Goal: Information Seeking & Learning: Check status

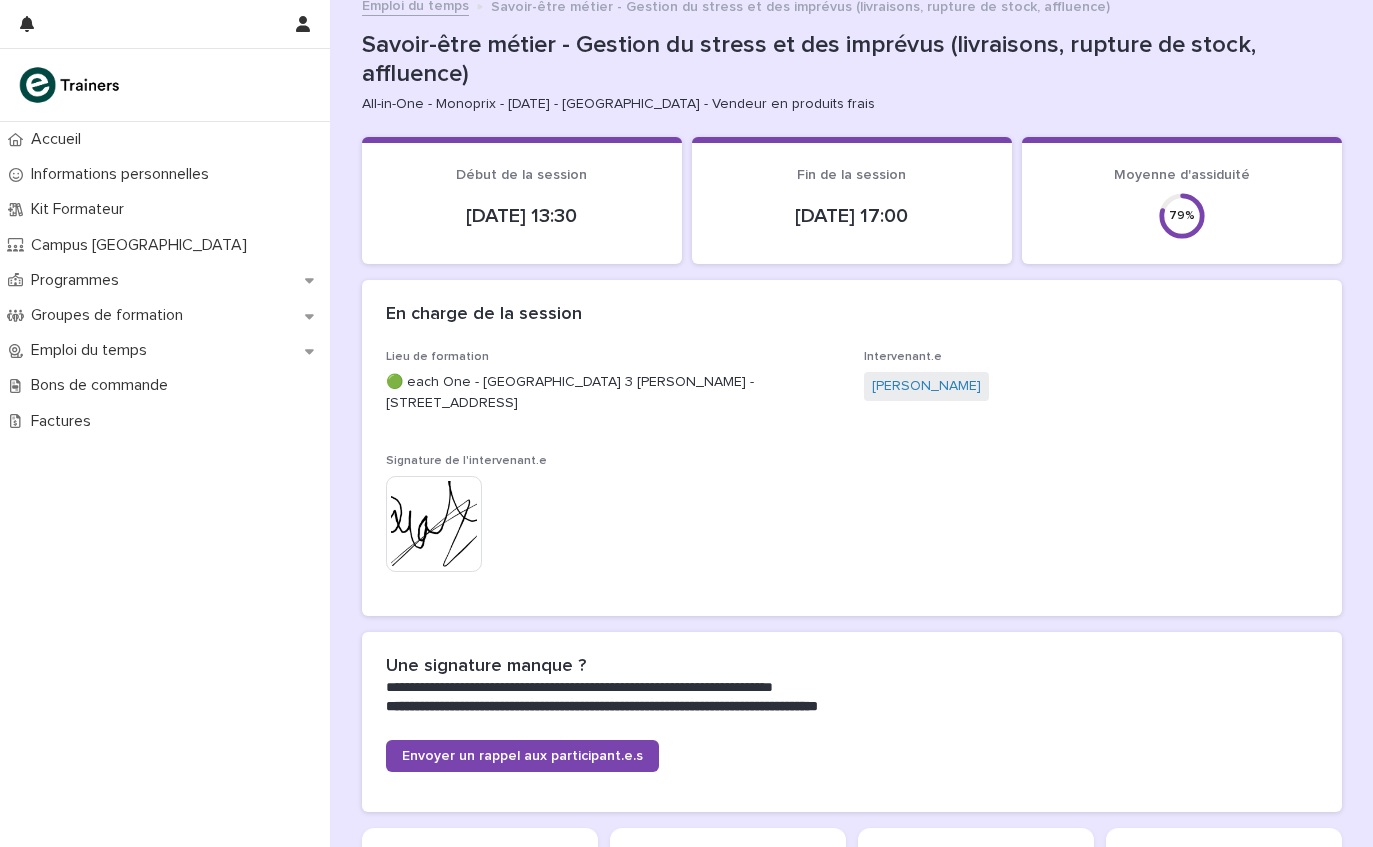
scroll to position [14, 0]
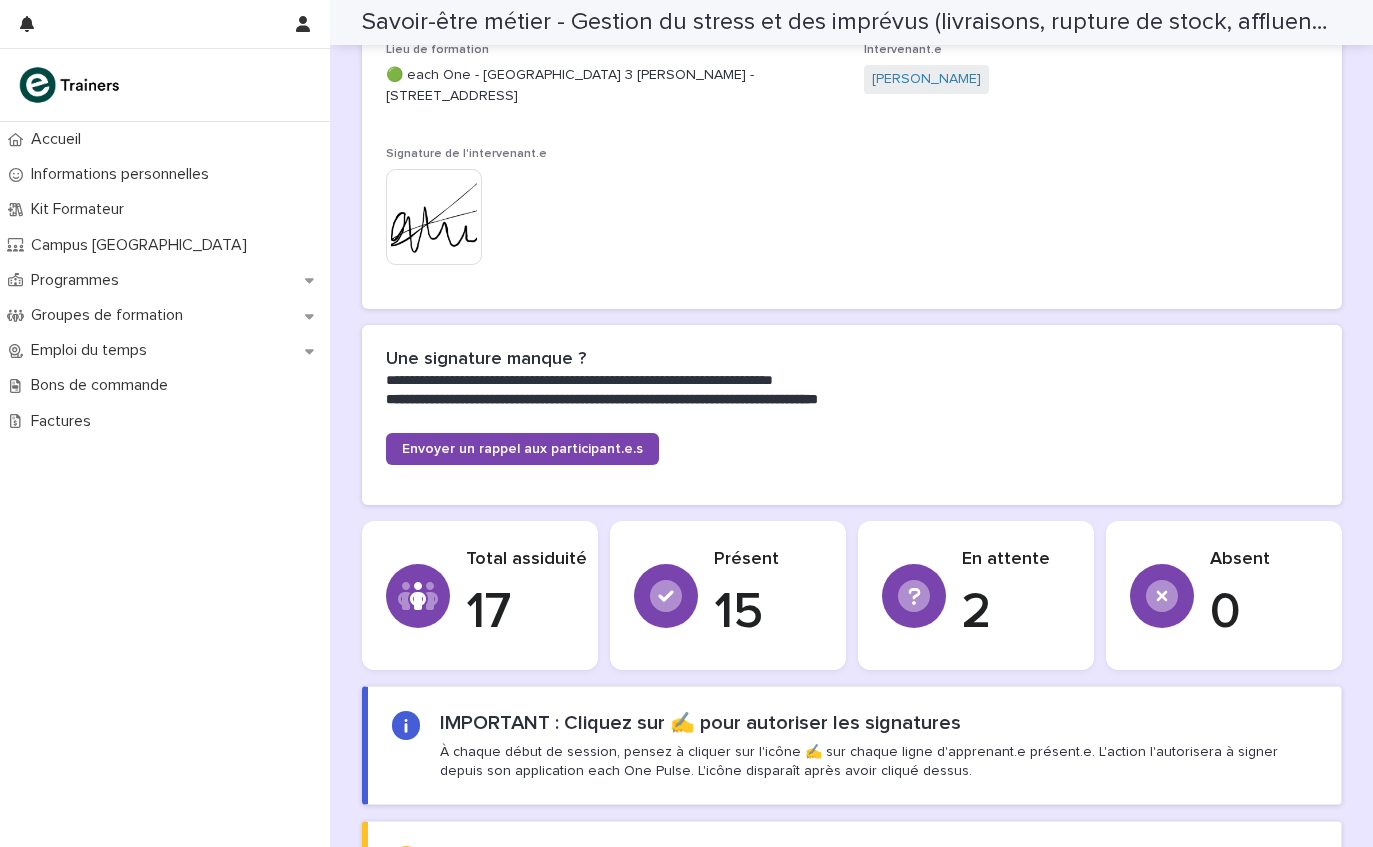
scroll to position [316, 0]
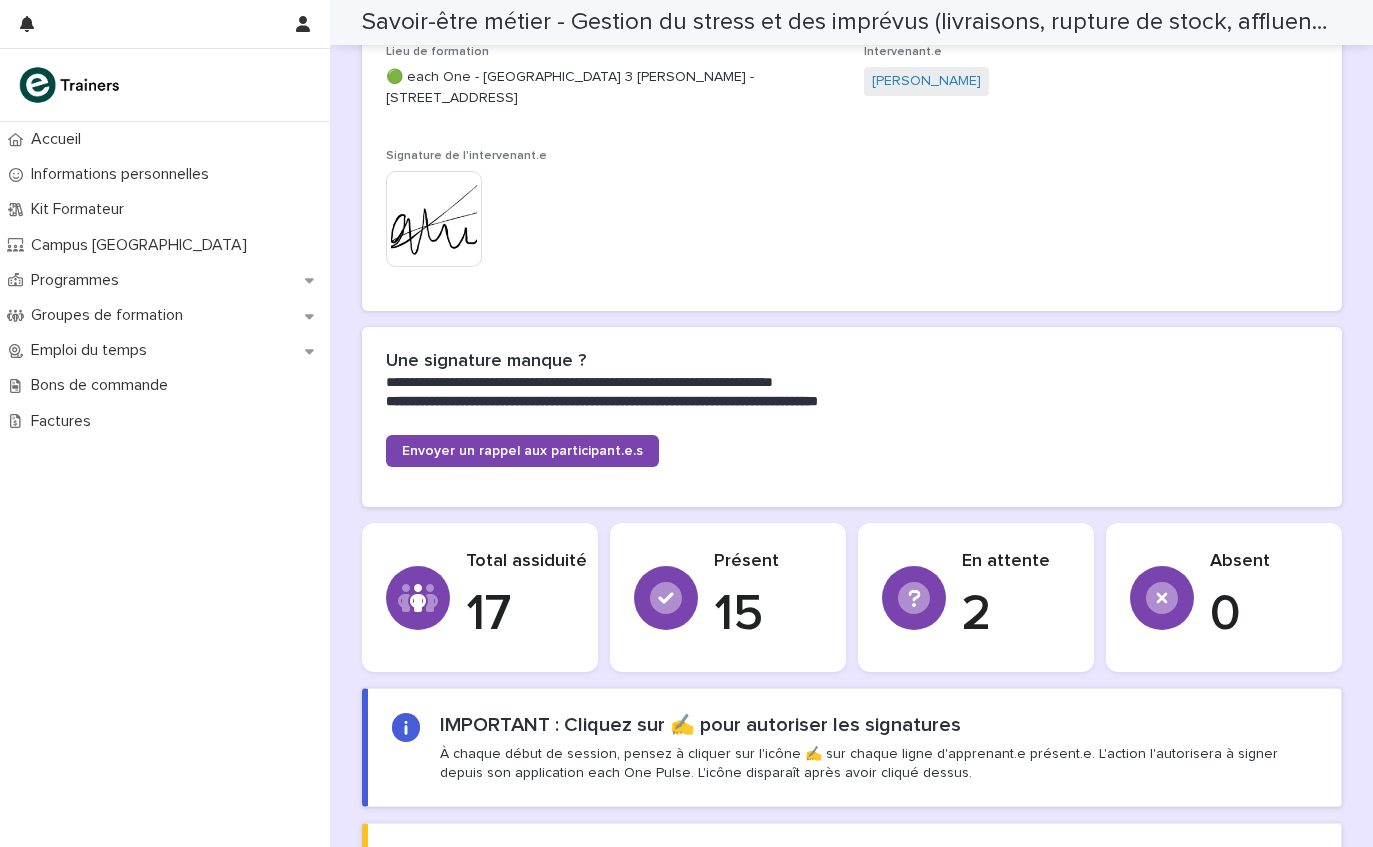
click at [73, 287] on p "Programmes" at bounding box center [79, 280] width 112 height 19
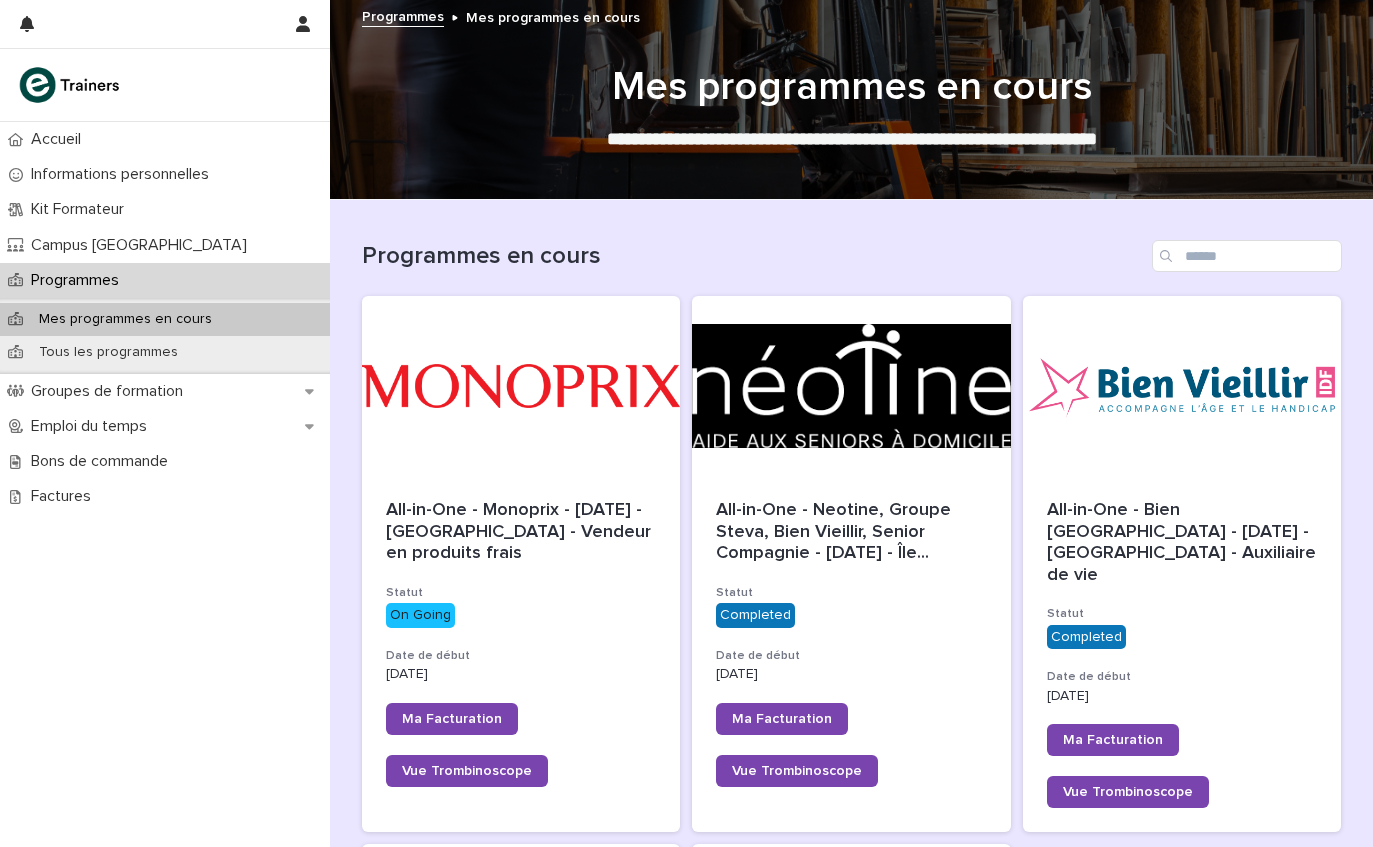
click at [136, 209] on p "Kit Formateur" at bounding box center [81, 209] width 117 height 19
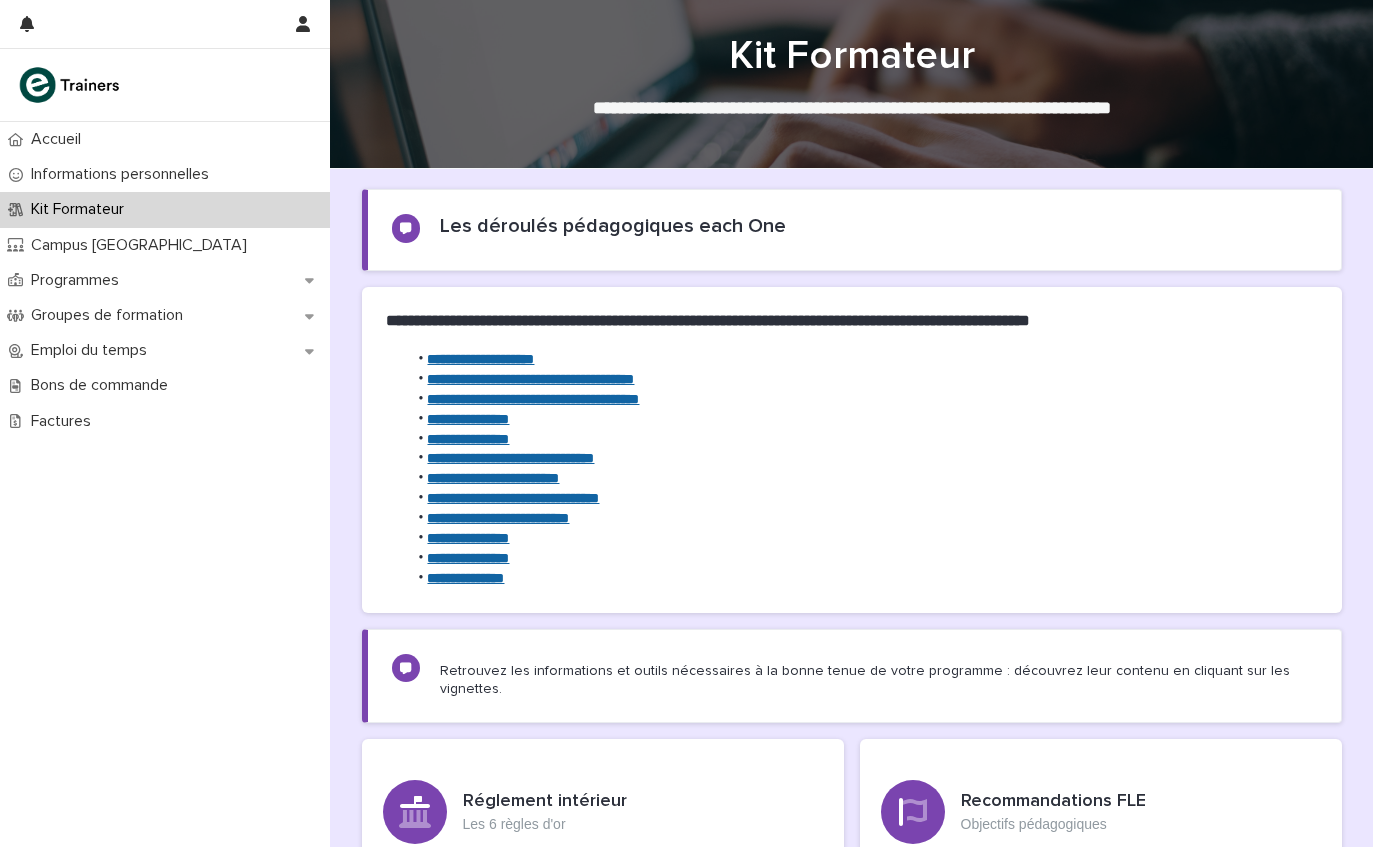
scroll to position [29, 0]
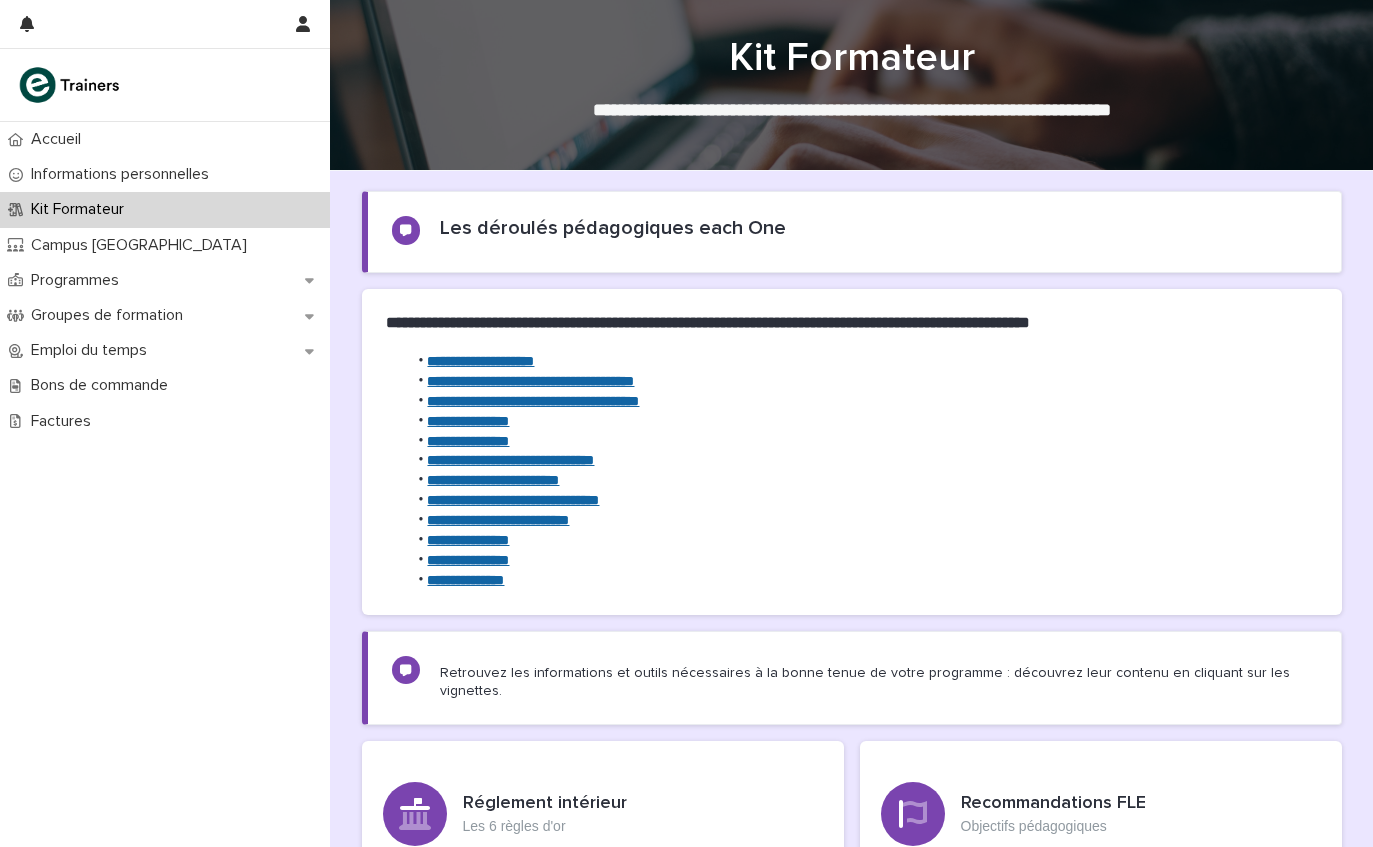
click at [505, 441] on strong "**********" at bounding box center [468, 441] width 82 height 14
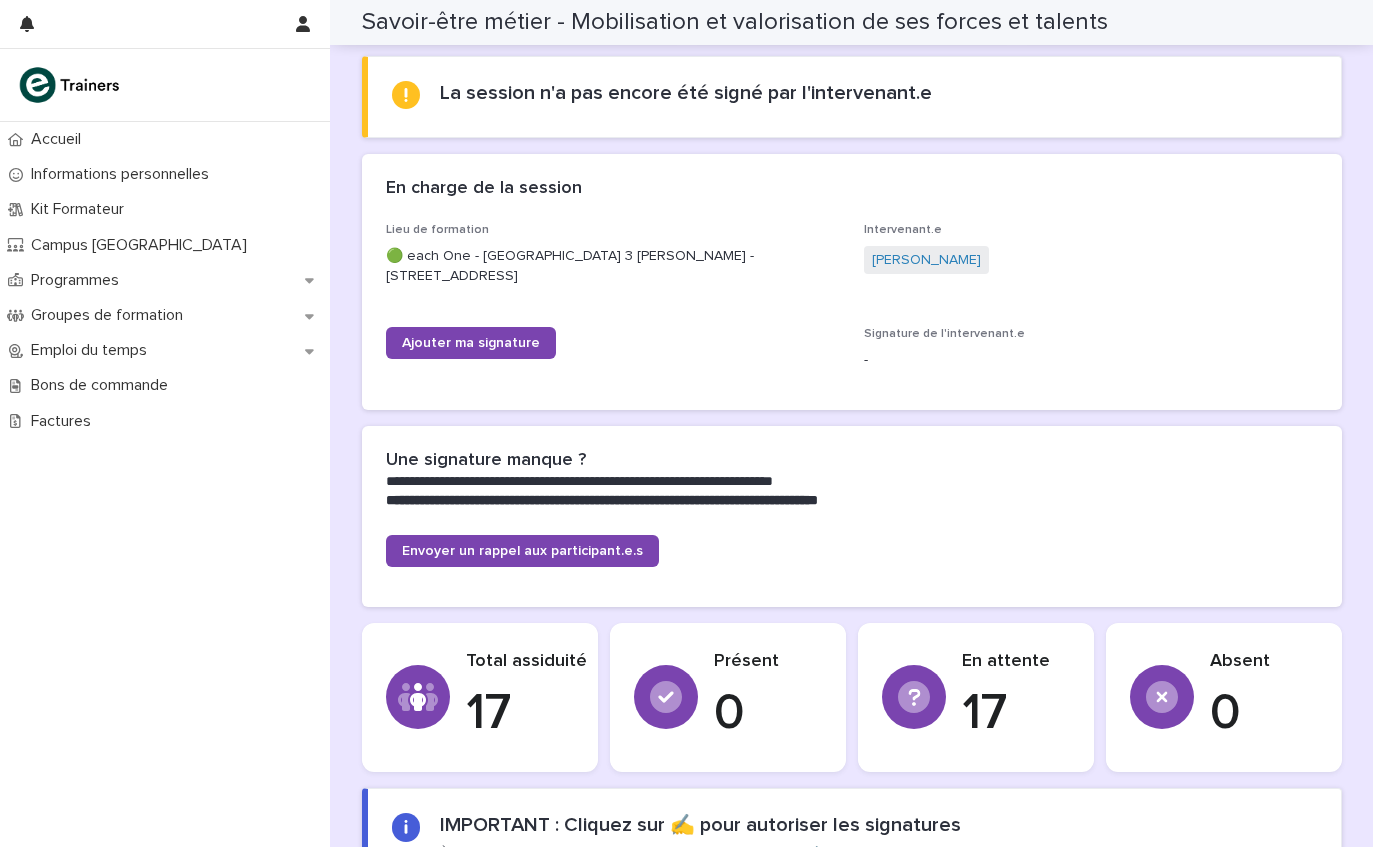
scroll to position [220, 0]
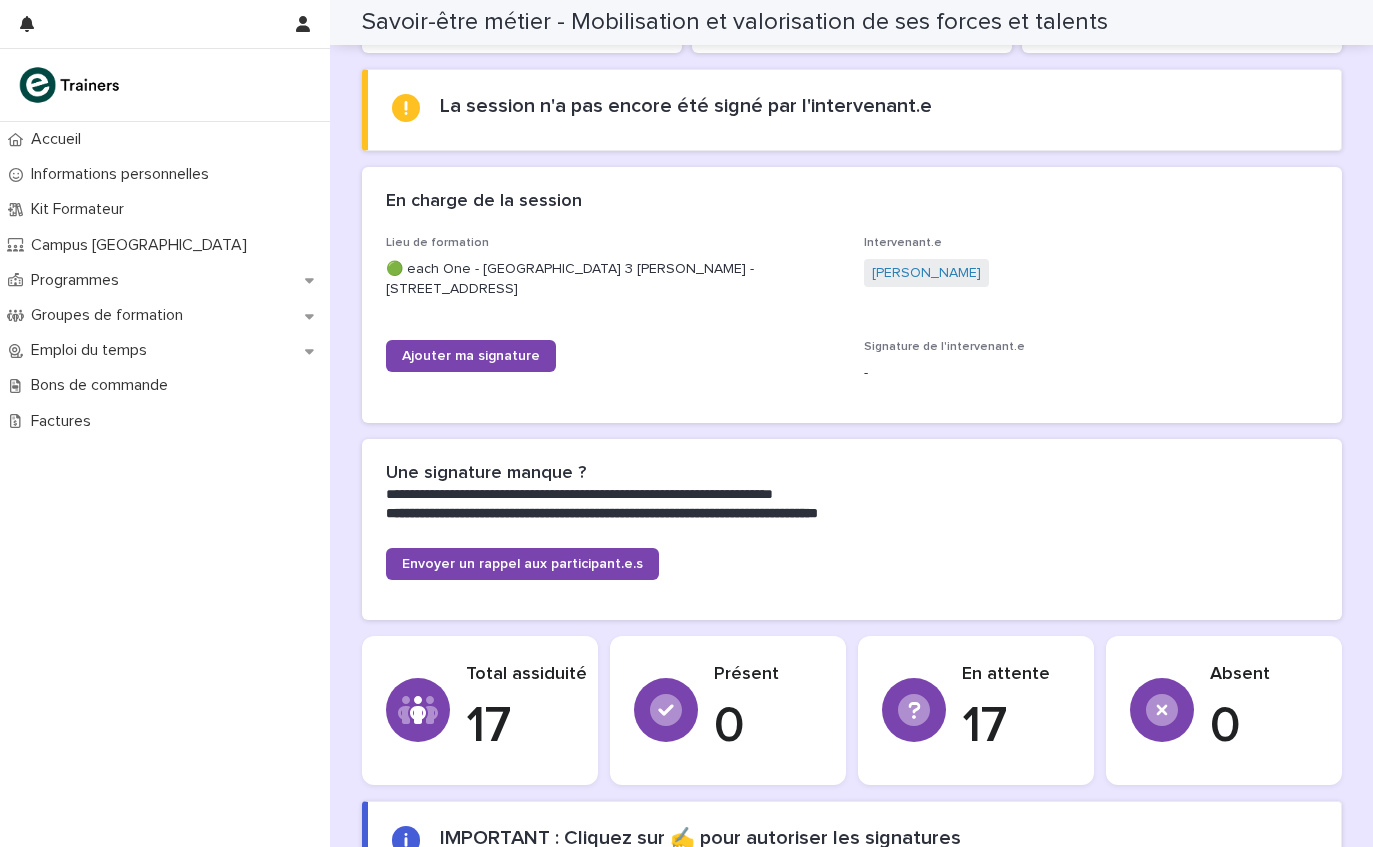
click at [472, 340] on link "Ajouter ma signature" at bounding box center [471, 356] width 170 height 32
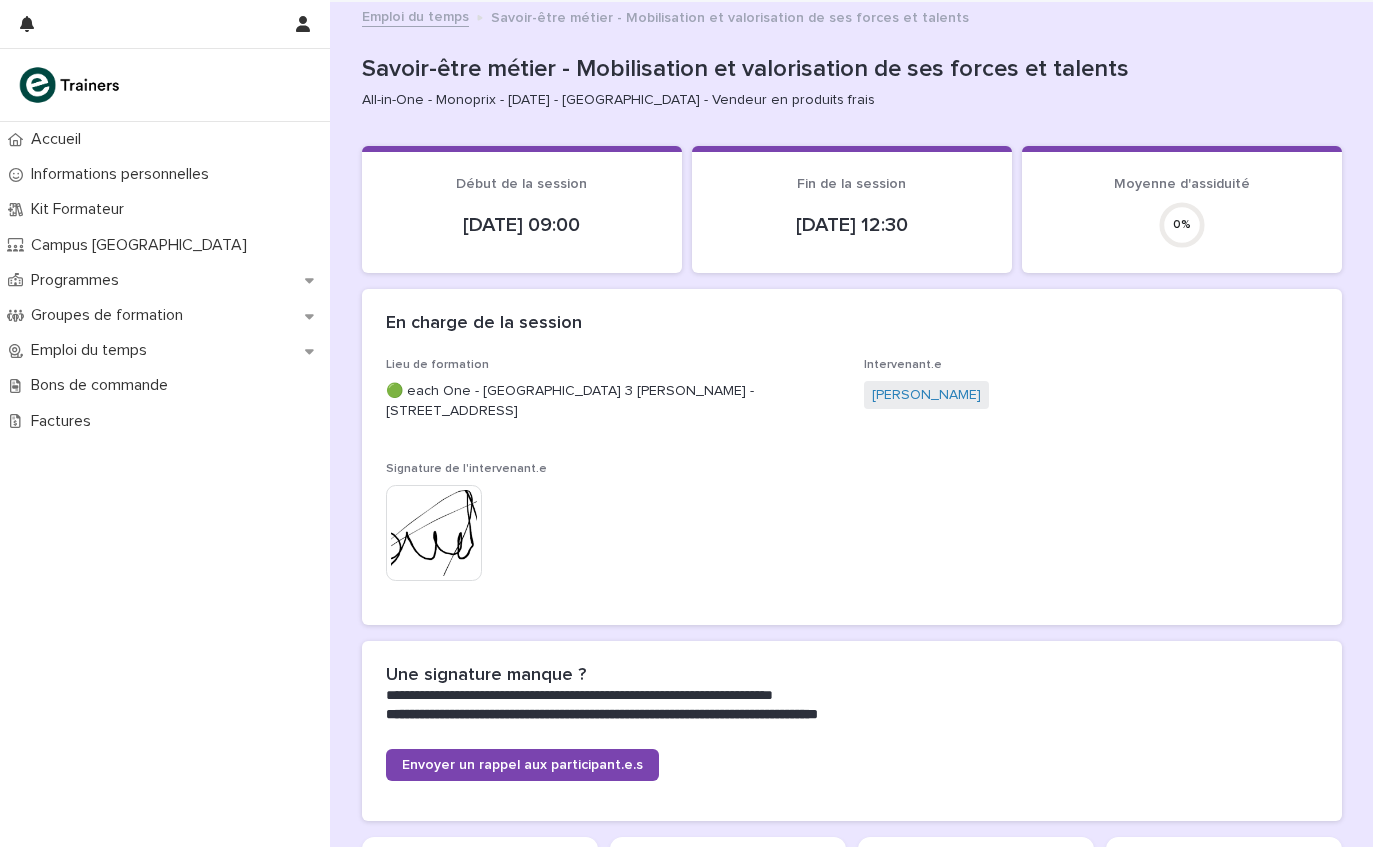
scroll to position [0, 0]
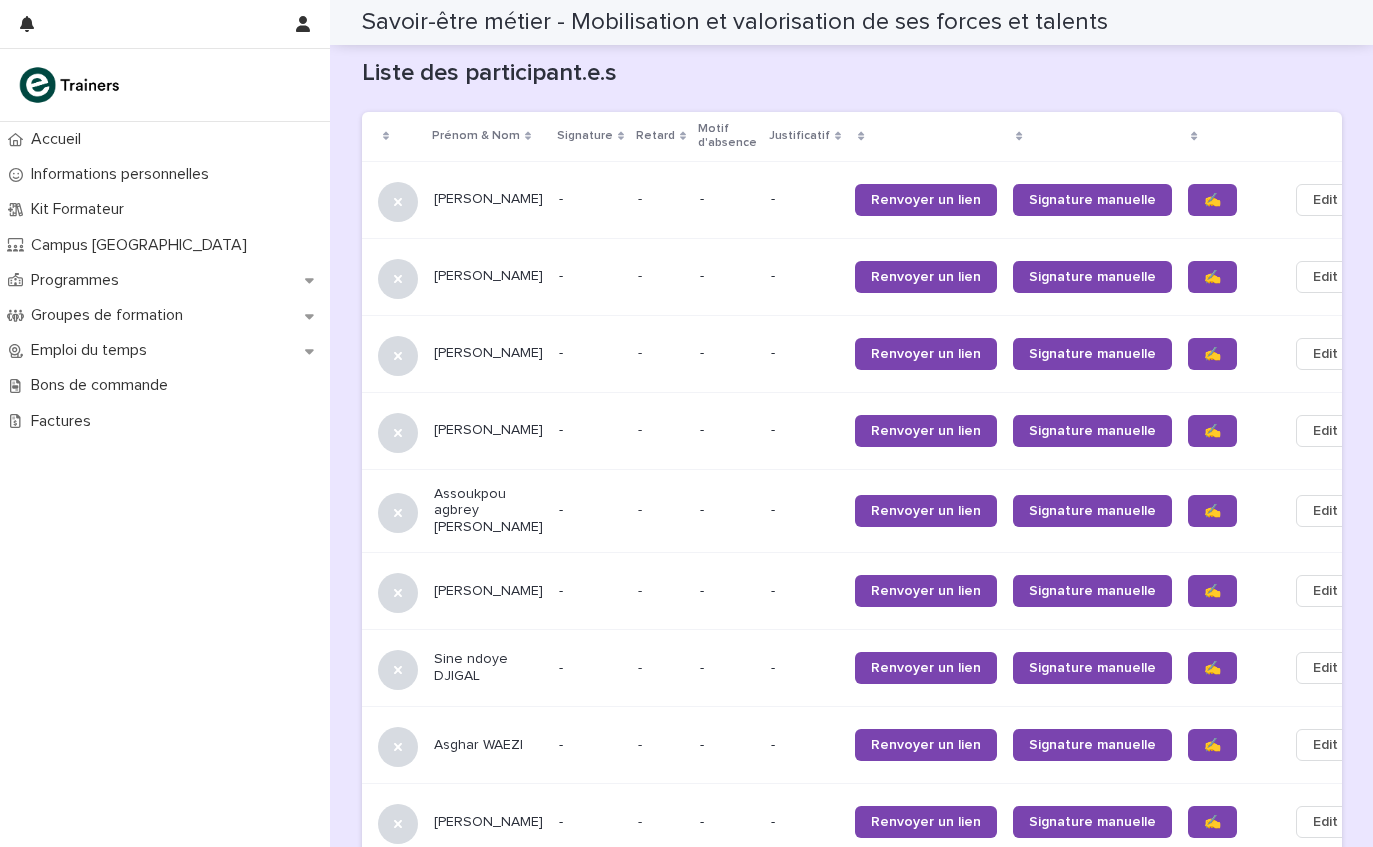
scroll to position [1308, 0]
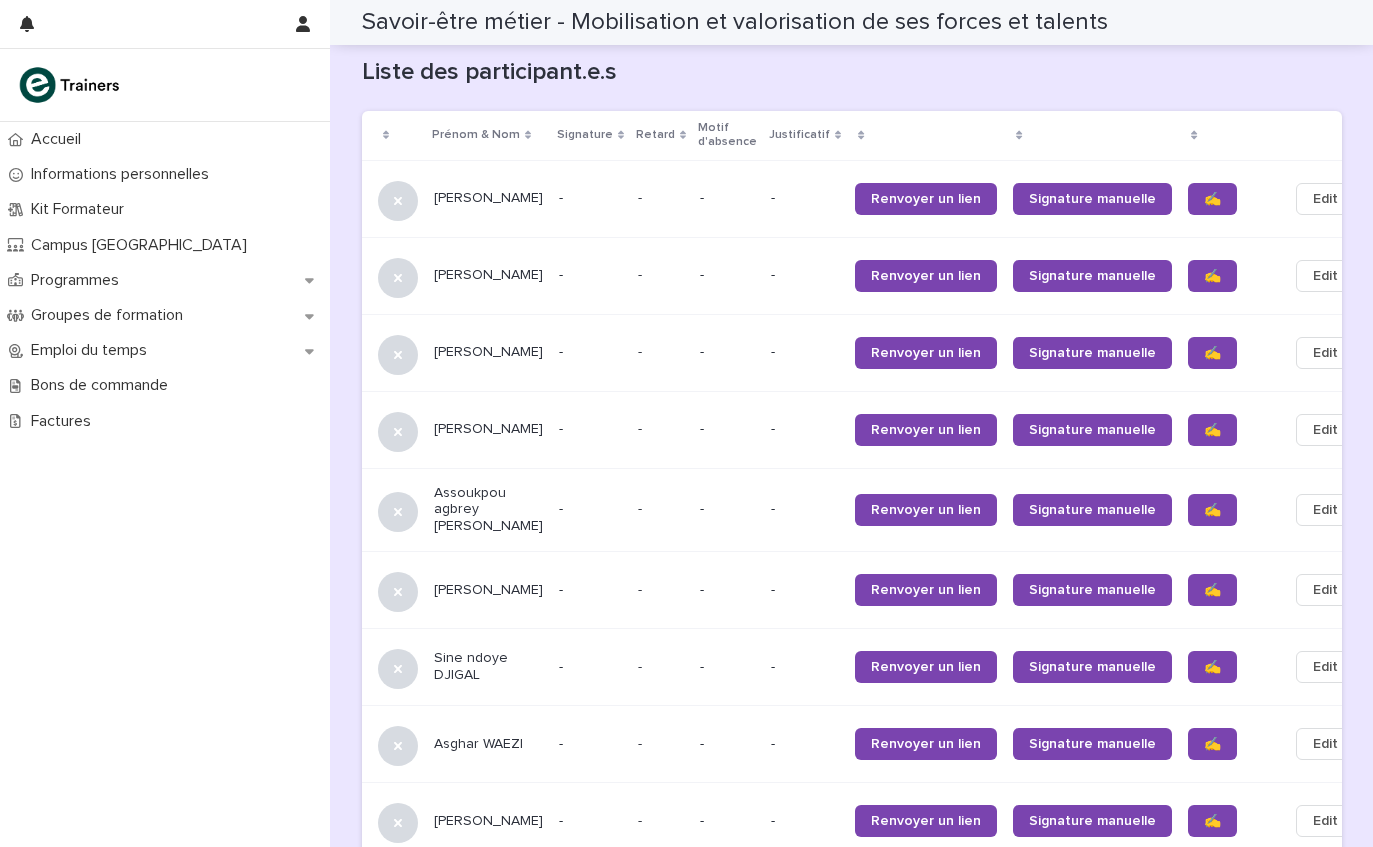
click at [1204, 269] on span "✍️" at bounding box center [1212, 276] width 17 height 14
click at [1204, 346] on span "✍️" at bounding box center [1212, 353] width 17 height 14
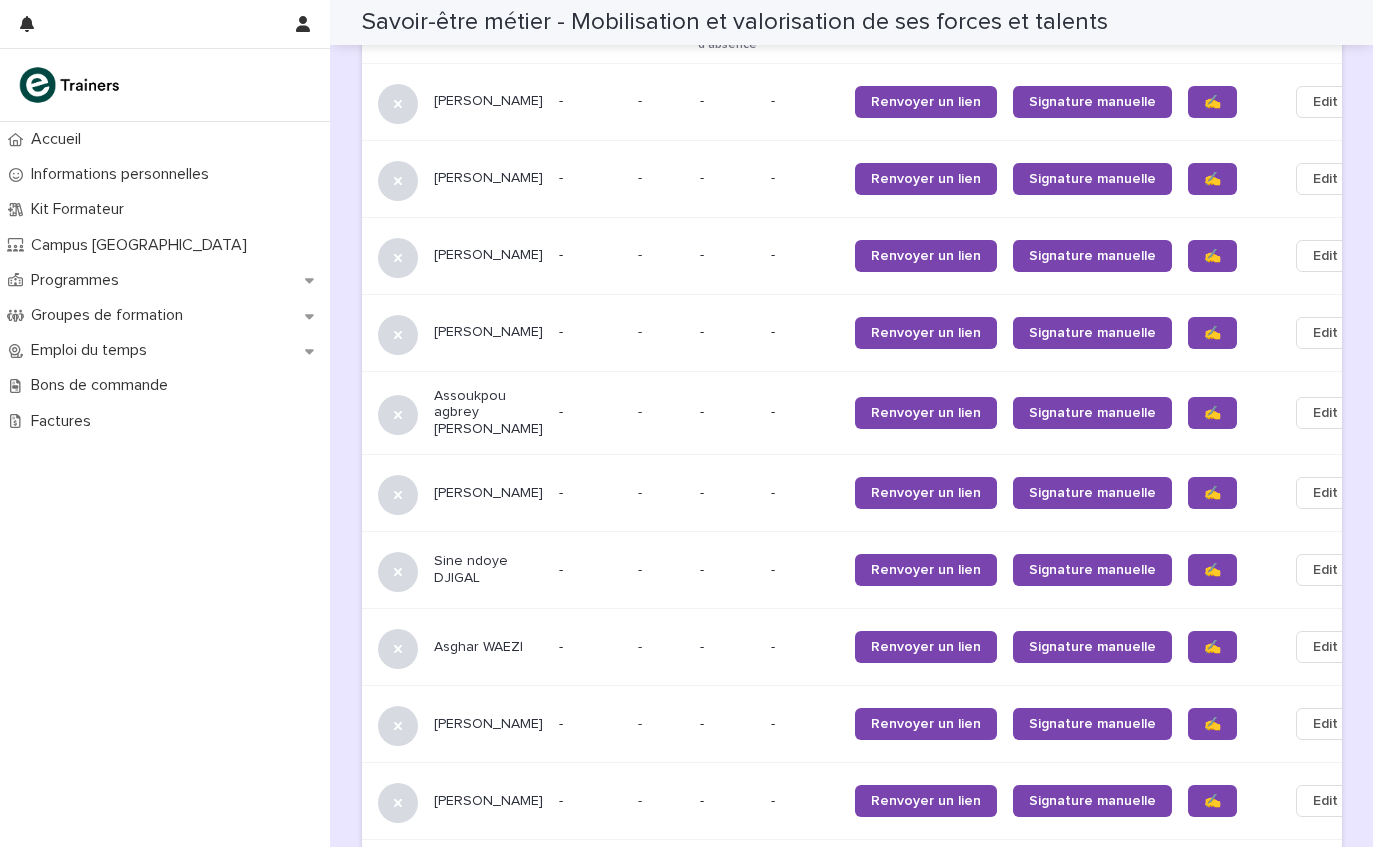
scroll to position [1407, 0]
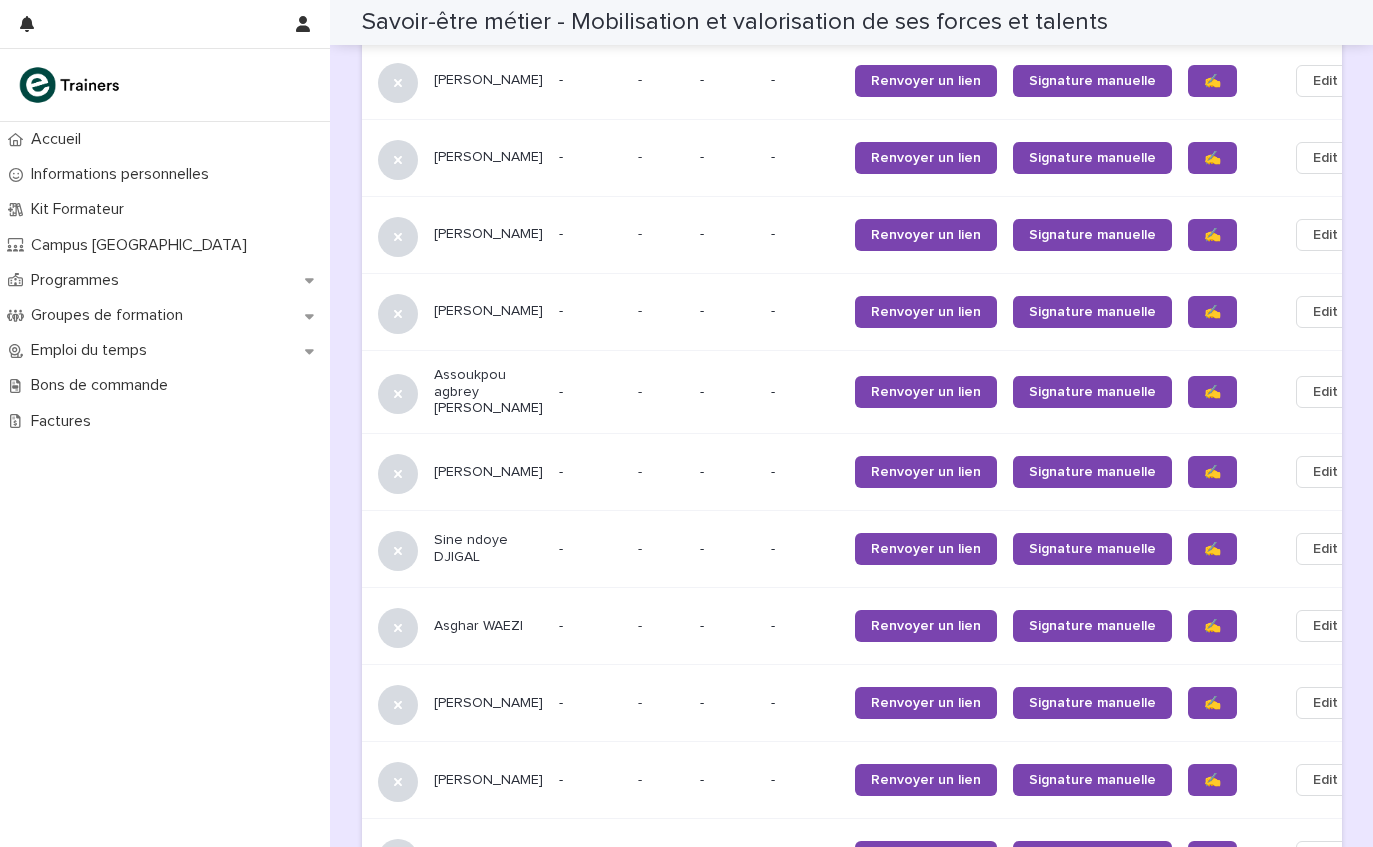
click at [1204, 305] on span "✍️" at bounding box center [1212, 312] width 17 height 14
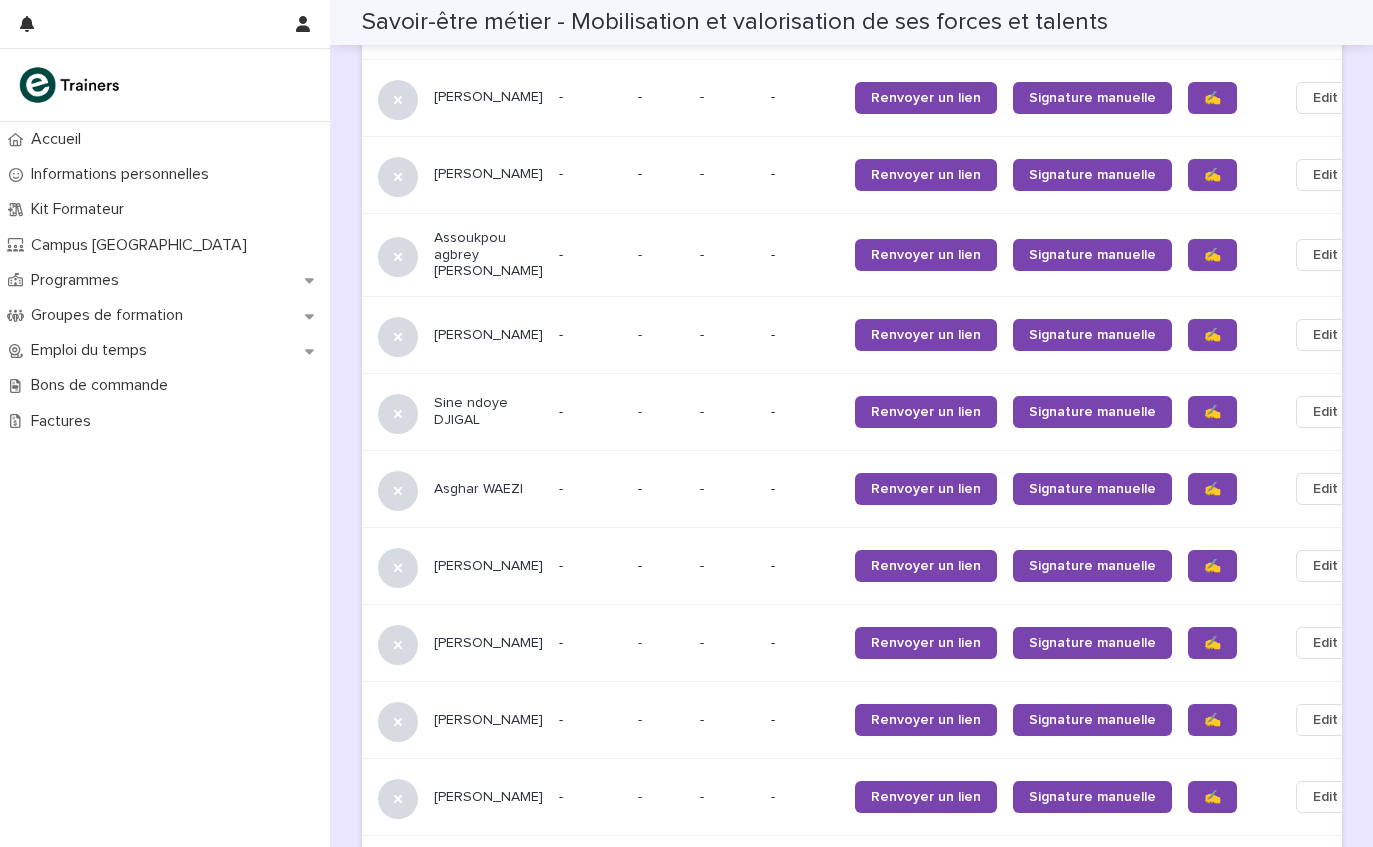
scroll to position [1542, 0]
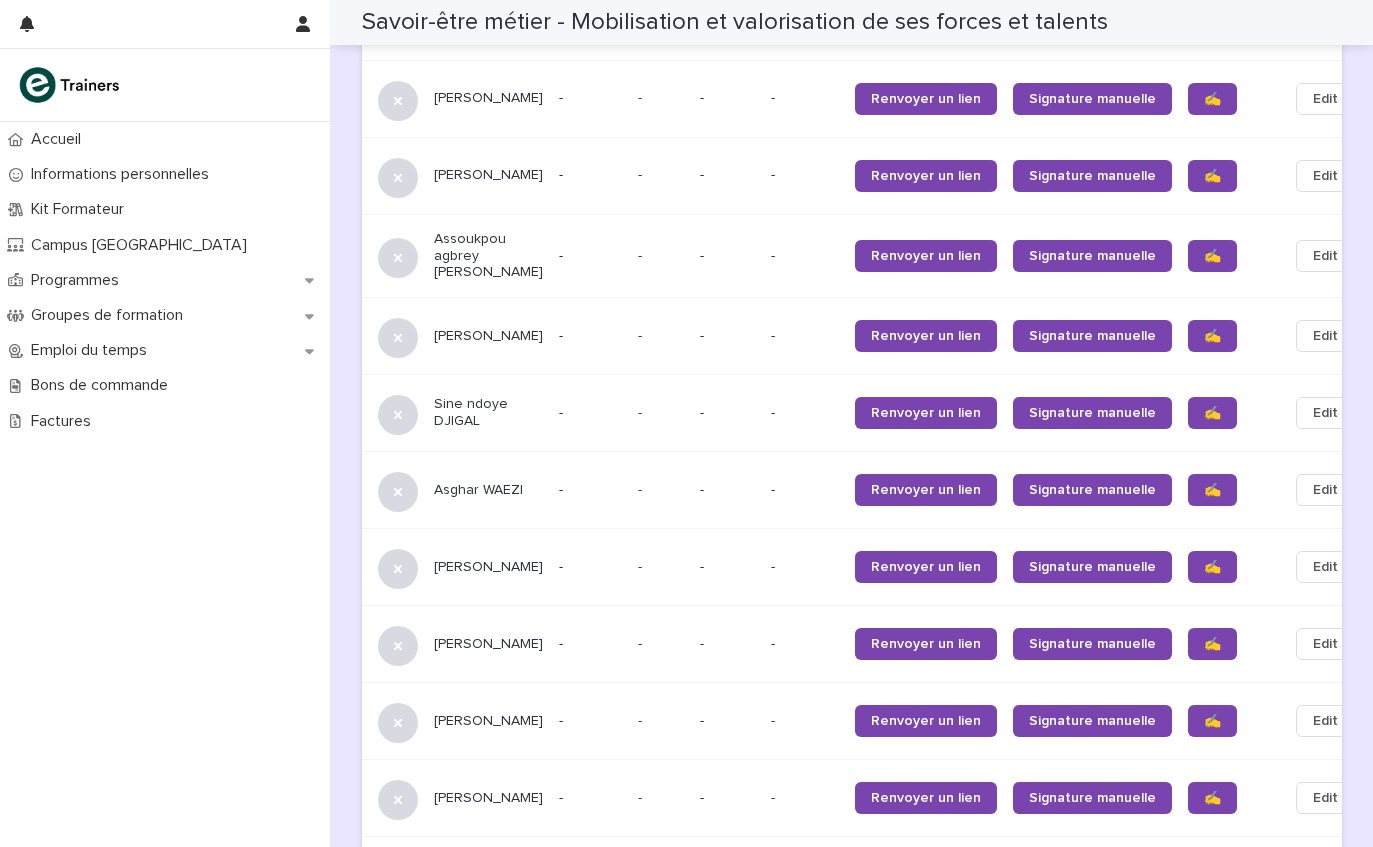
click at [1188, 240] on link "✍️" at bounding box center [1212, 256] width 49 height 32
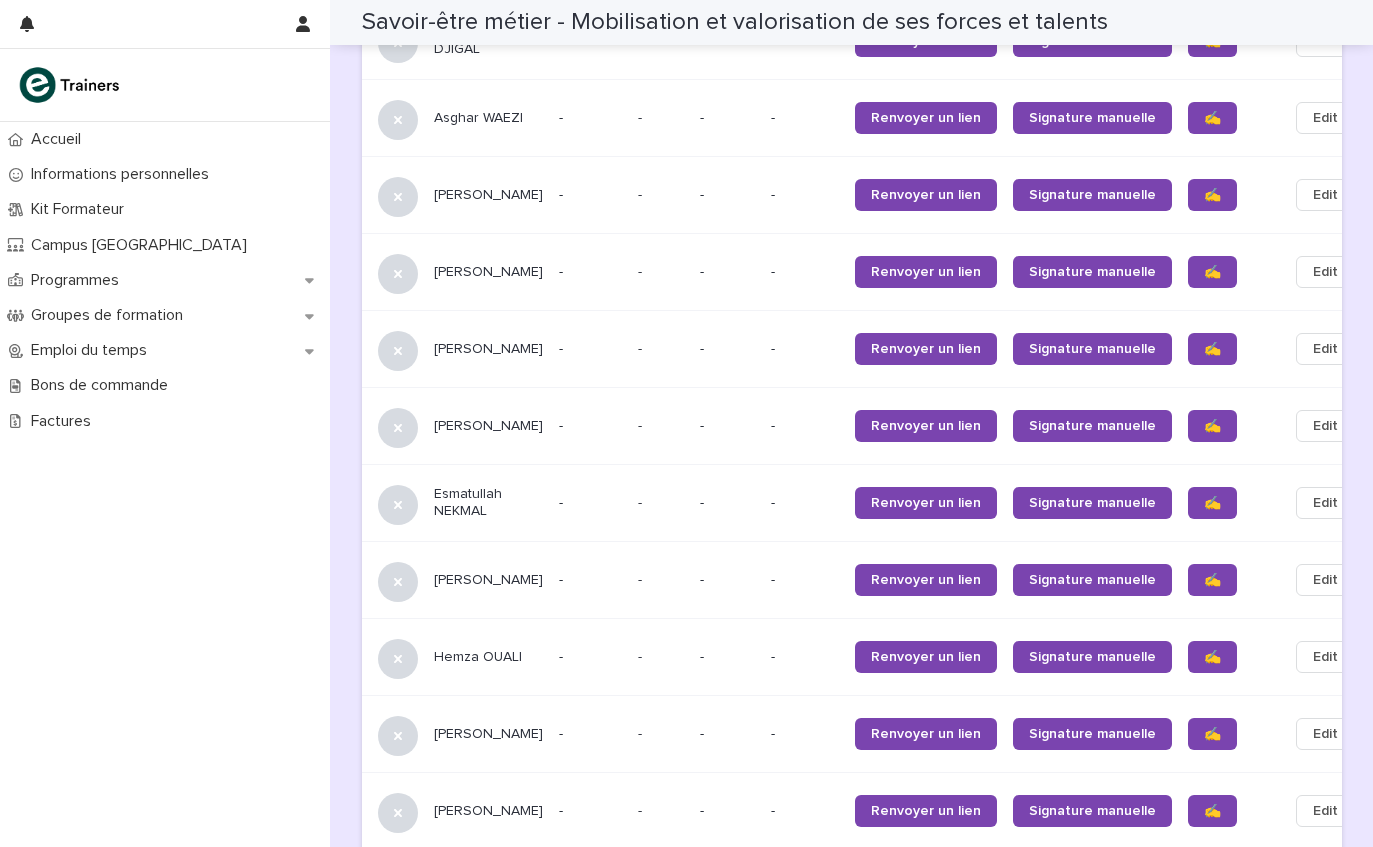
scroll to position [1915, 0]
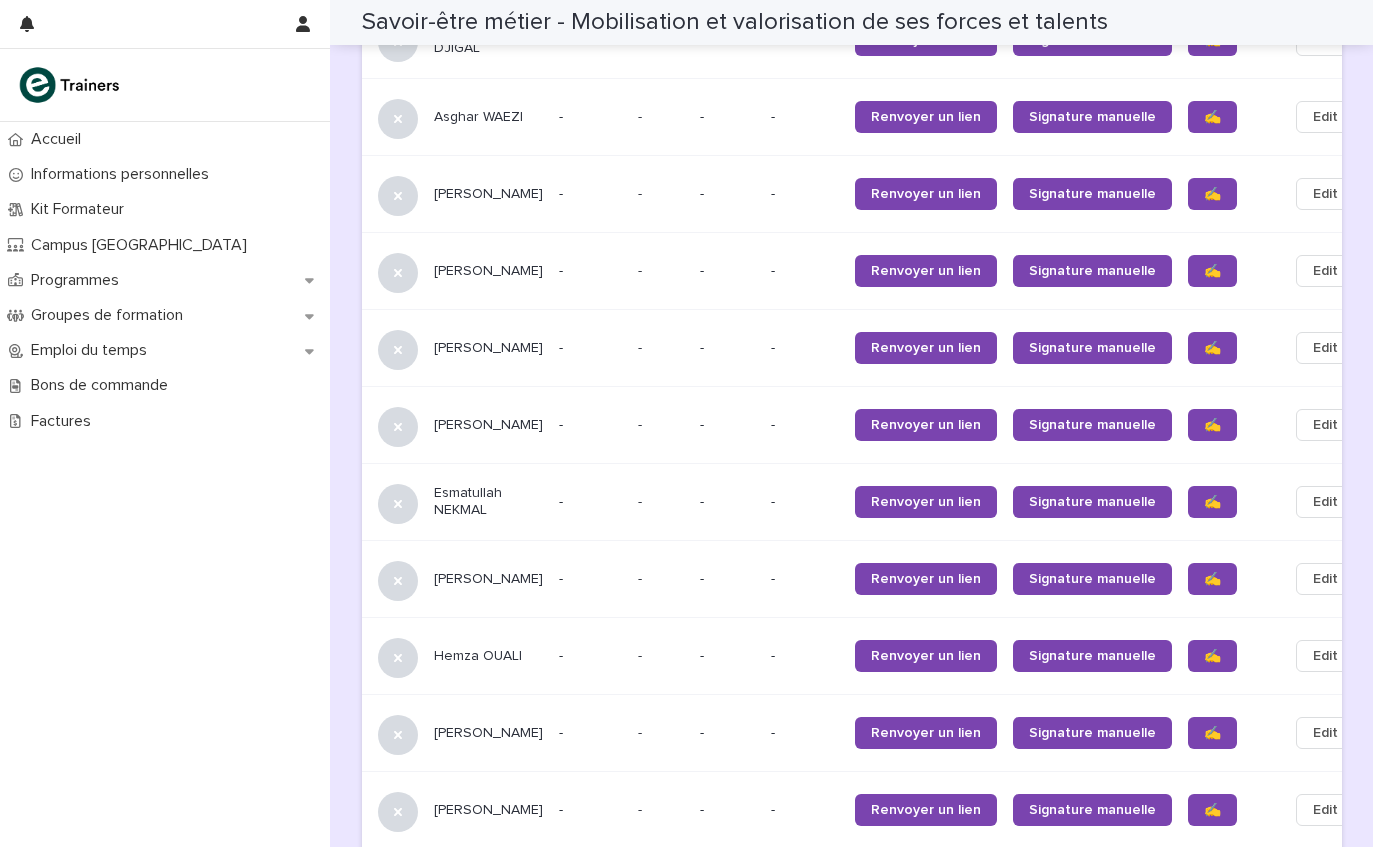
click at [1204, 264] on span "✍️" at bounding box center [1212, 271] width 17 height 14
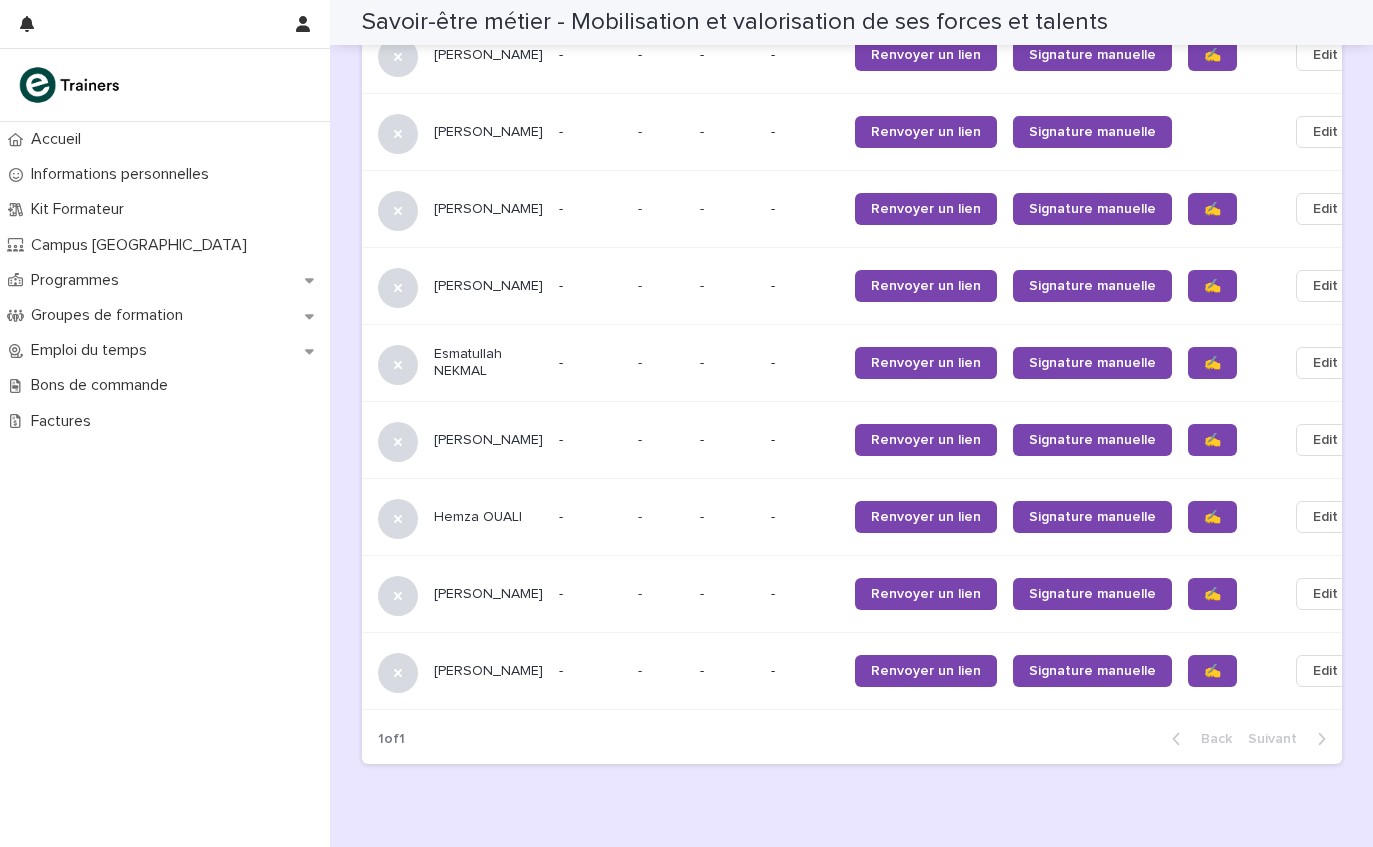
scroll to position [2052, 0]
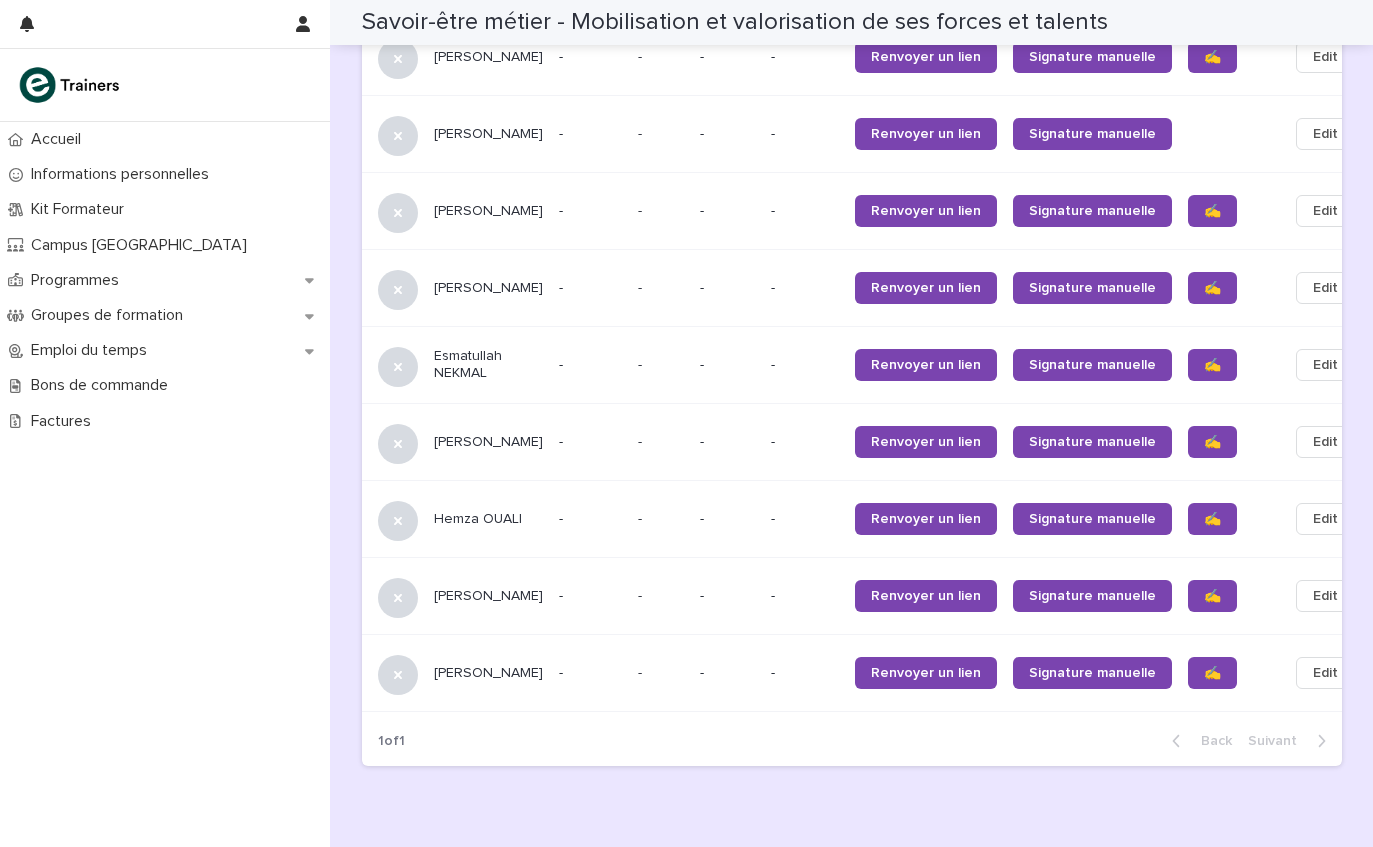
click at [1204, 281] on span "✍️" at bounding box center [1212, 288] width 17 height 14
click at [1188, 580] on link "✍️" at bounding box center [1212, 596] width 49 height 32
click at [1188, 657] on link "✍️" at bounding box center [1212, 673] width 49 height 32
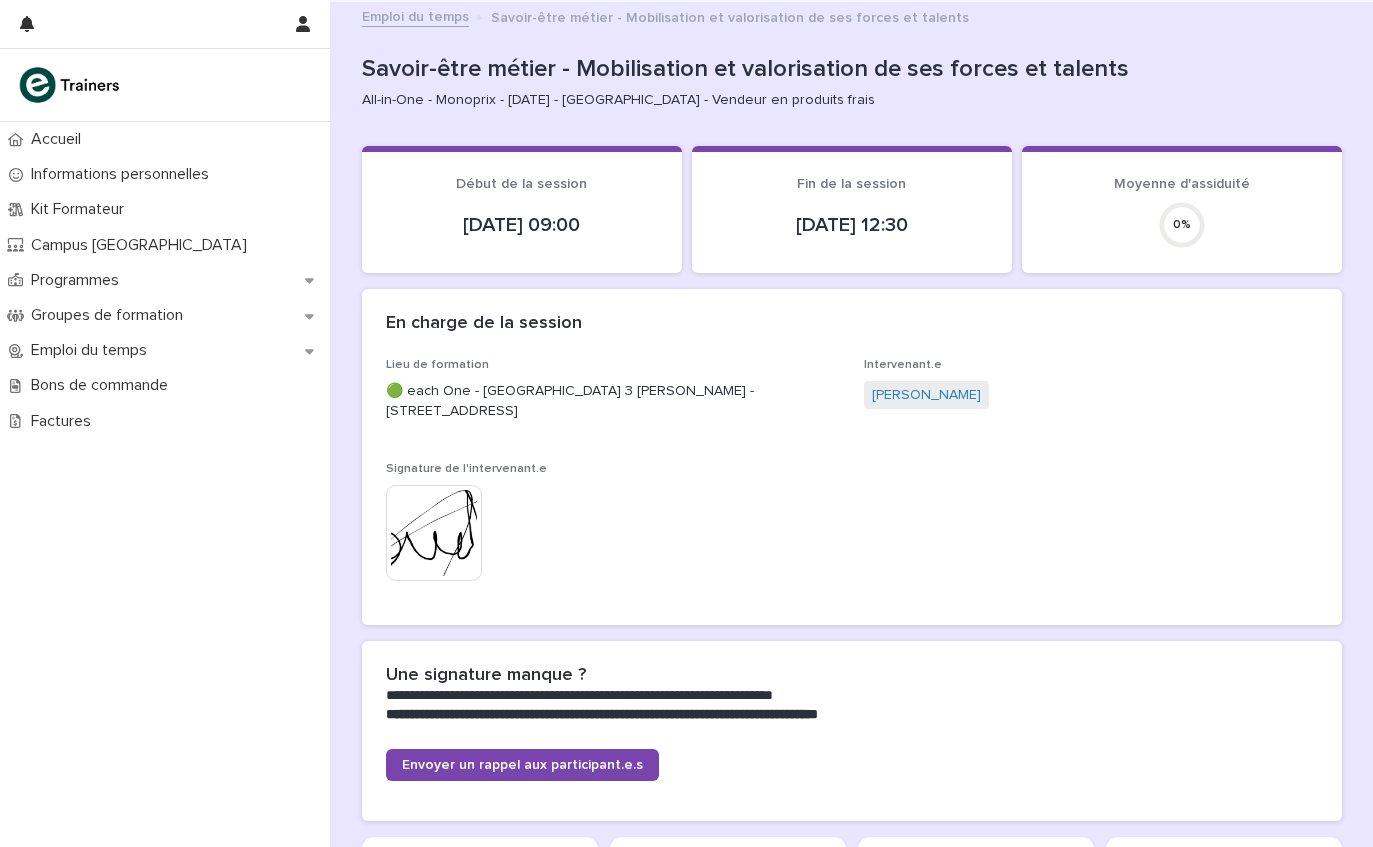
scroll to position [0, 0]
click at [125, 294] on div "Programmes" at bounding box center [165, 280] width 330 height 35
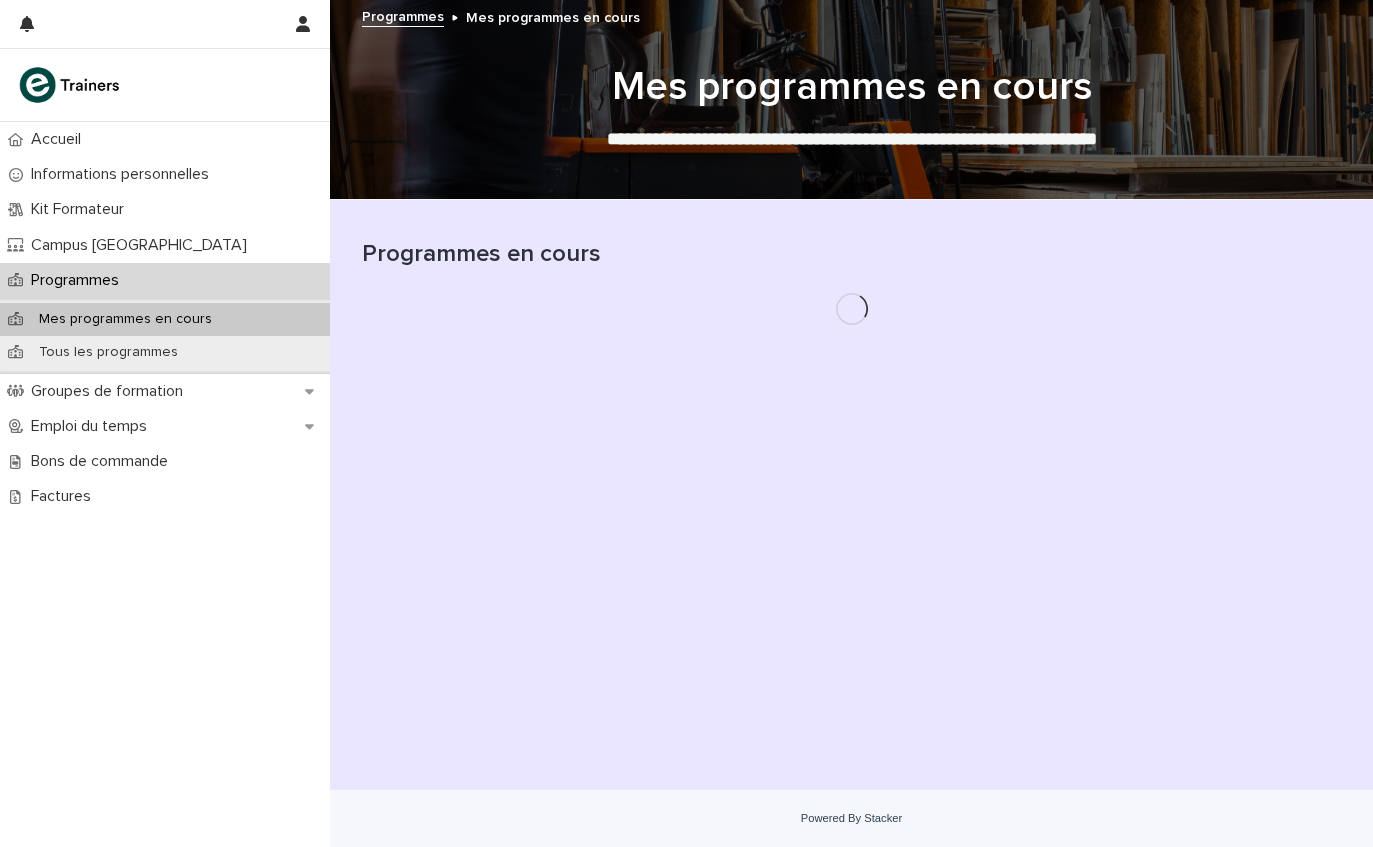
click at [124, 293] on div "Programmes" at bounding box center [165, 280] width 330 height 35
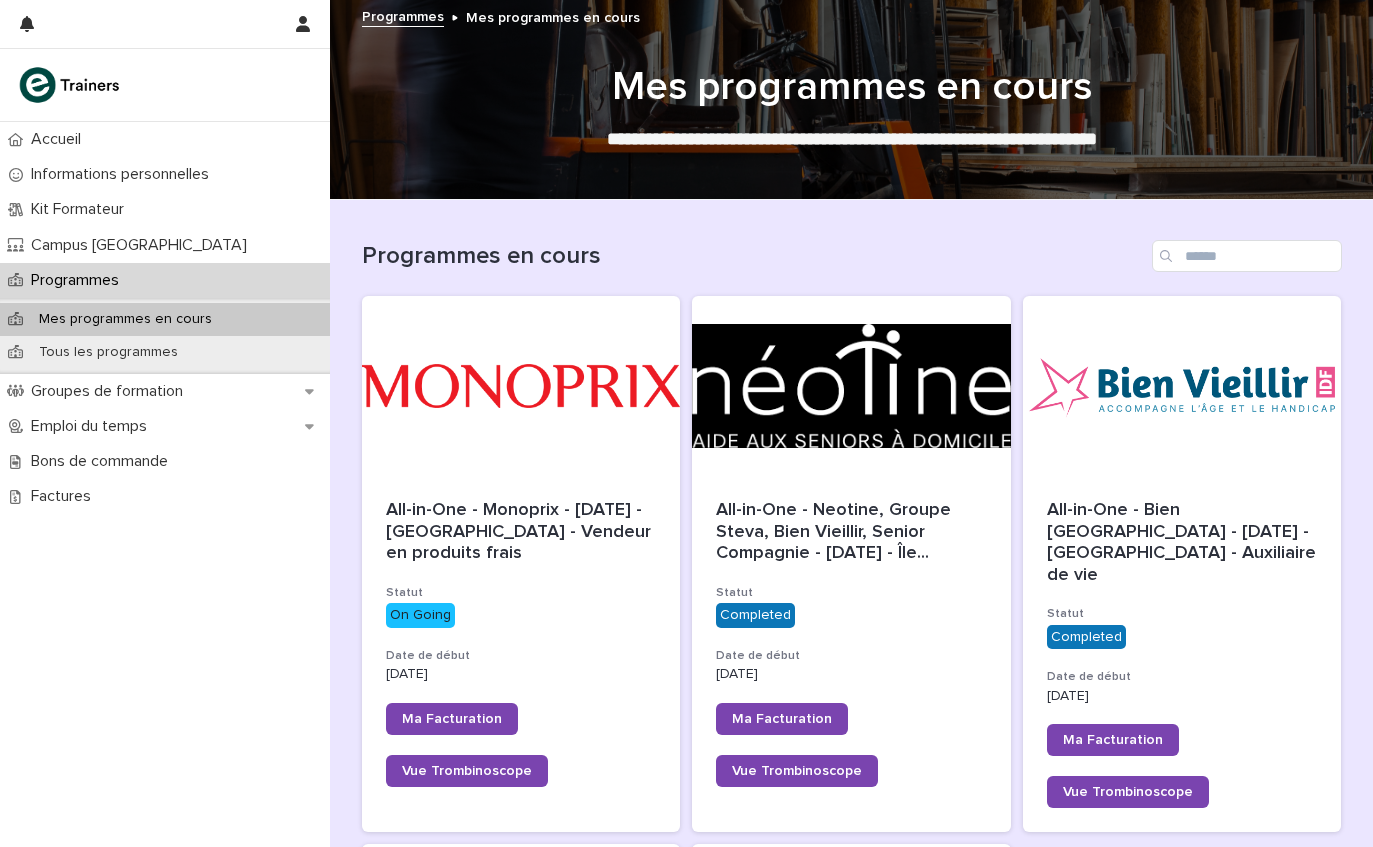
click at [592, 328] on div at bounding box center [521, 386] width 319 height 180
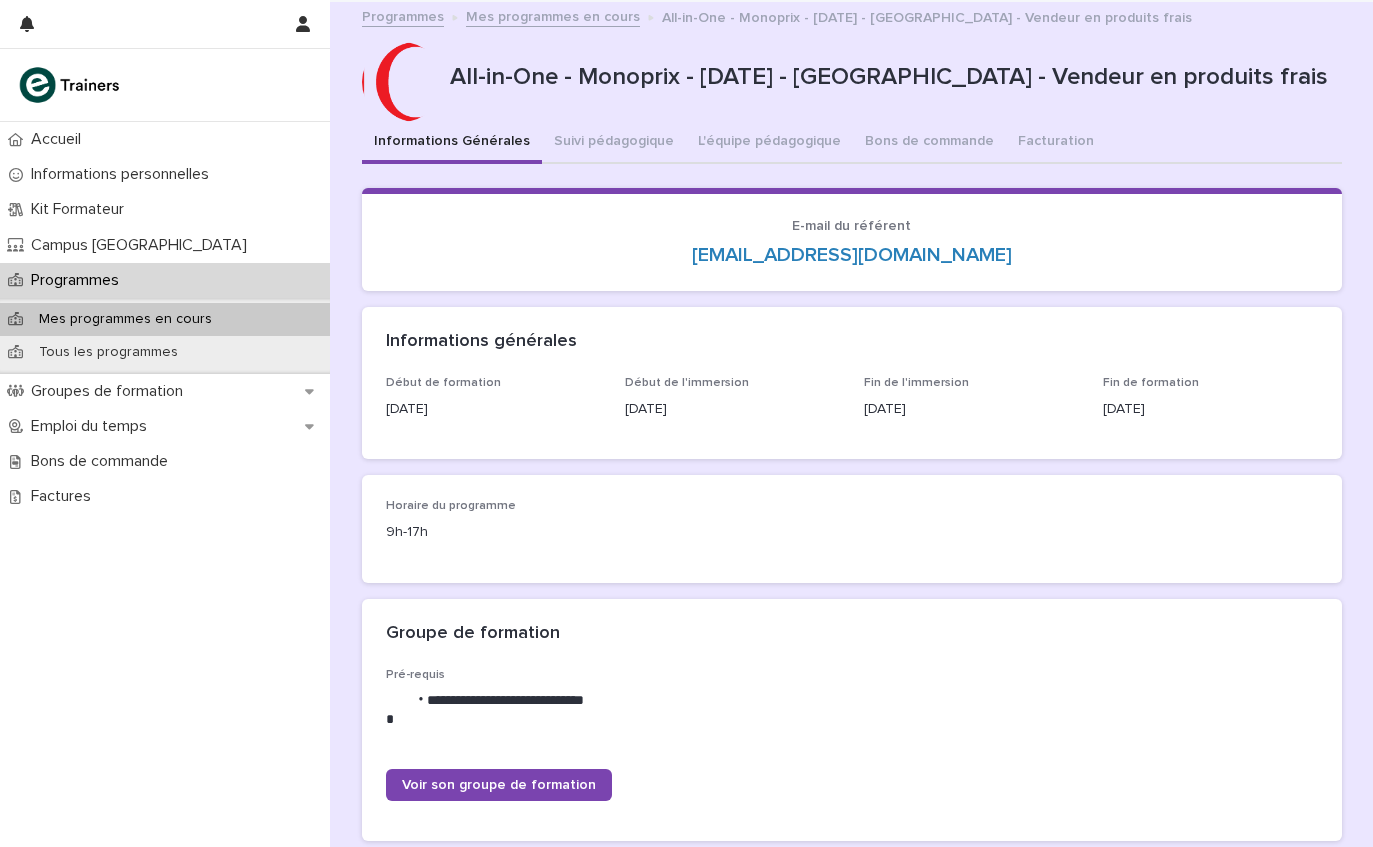
click at [789, 135] on button "L'équipe pédagogique" at bounding box center [769, 143] width 167 height 42
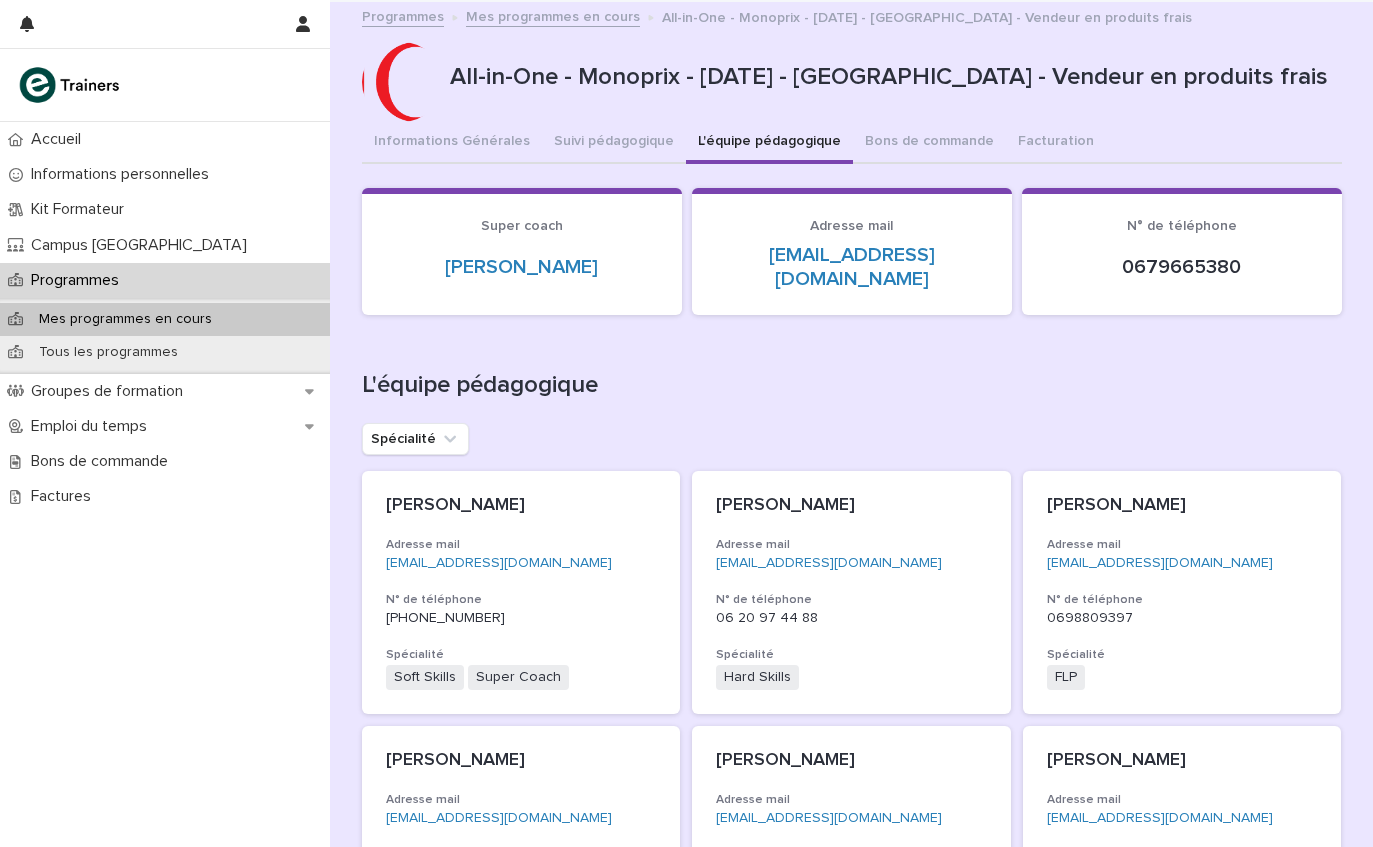
click at [918, 146] on button "Bons de commande" at bounding box center [929, 143] width 153 height 42
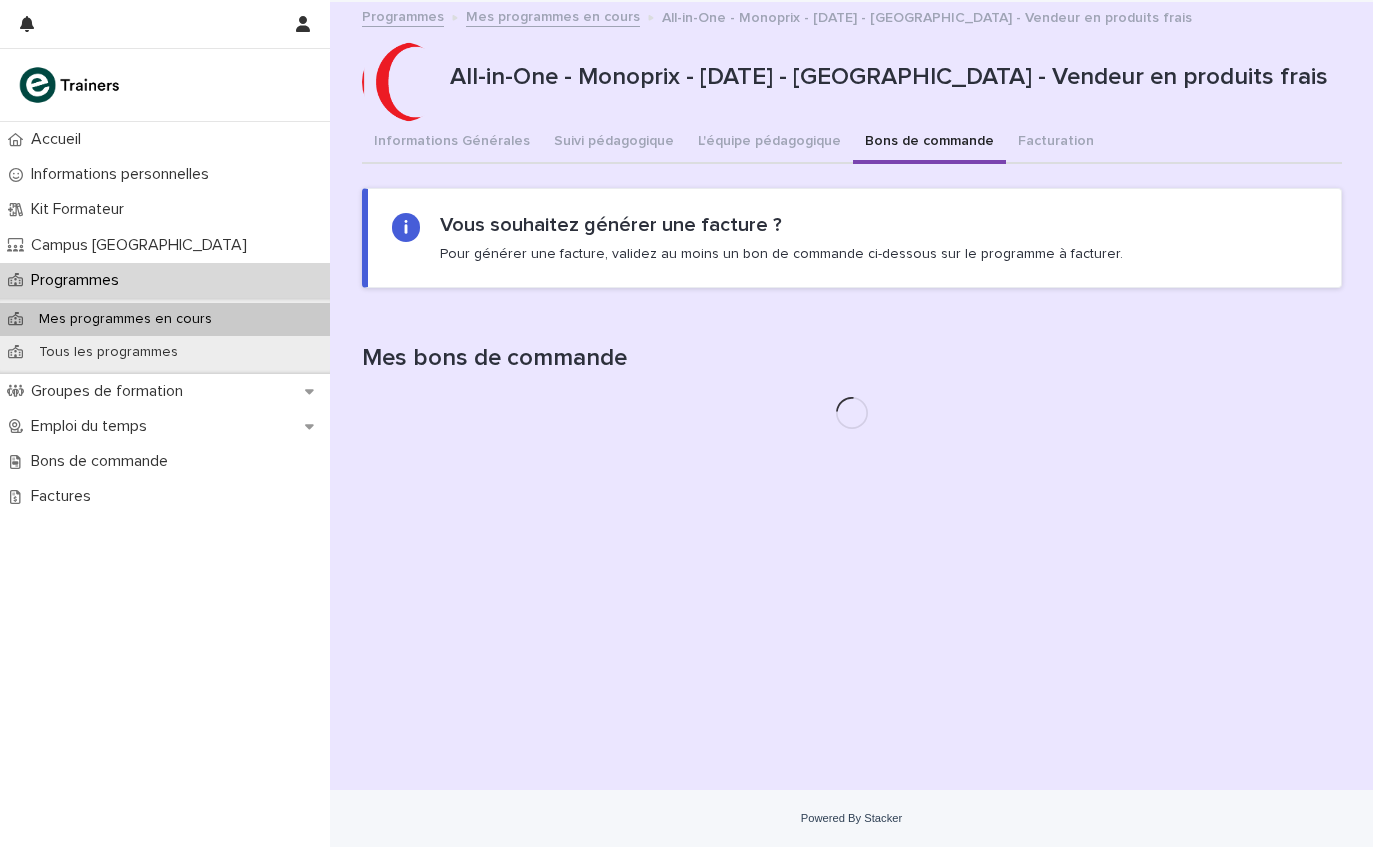
click at [1041, 128] on button "Facturation" at bounding box center [1056, 143] width 100 height 42
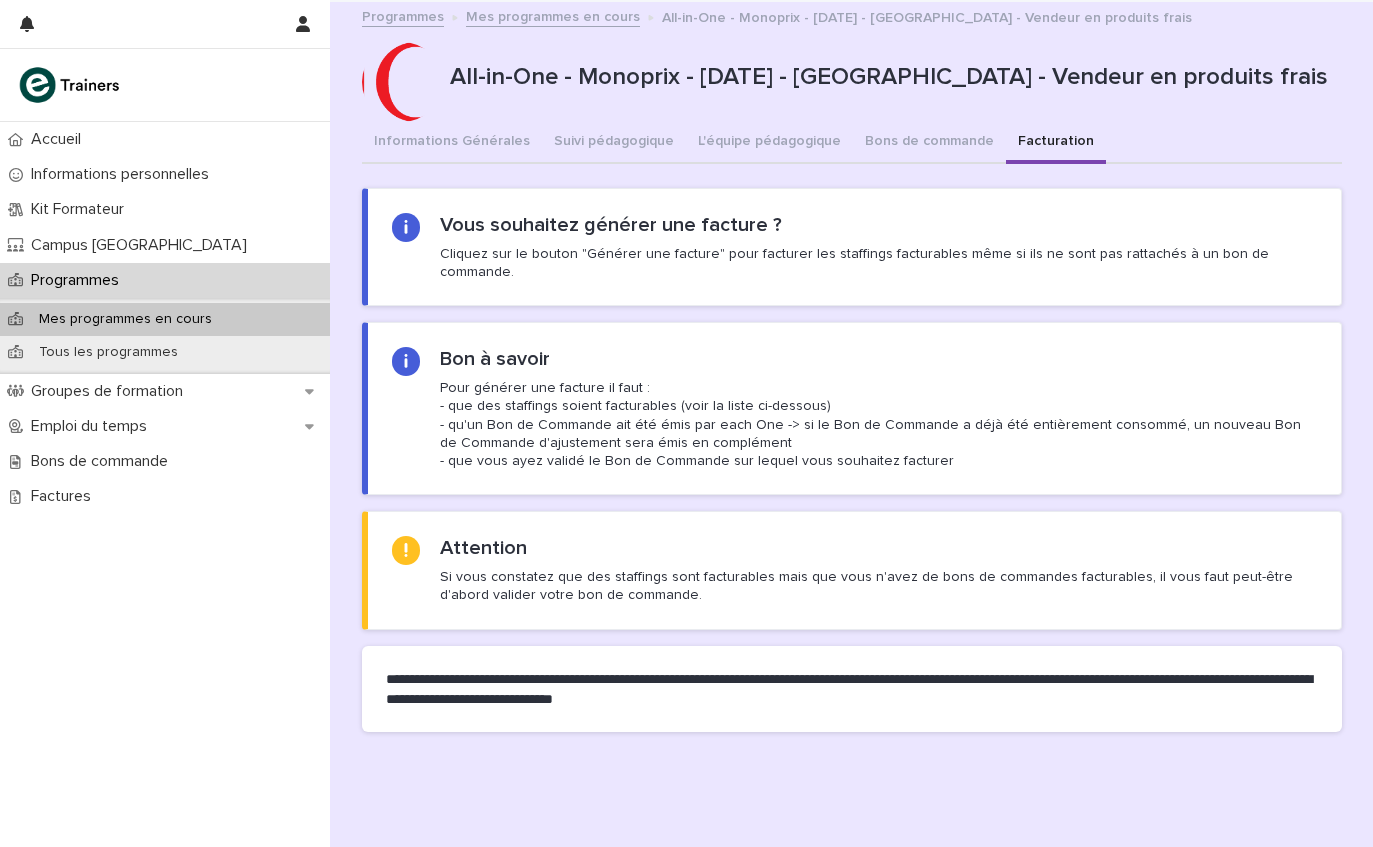
click at [749, 122] on button "L'équipe pédagogique" at bounding box center [769, 143] width 167 height 42
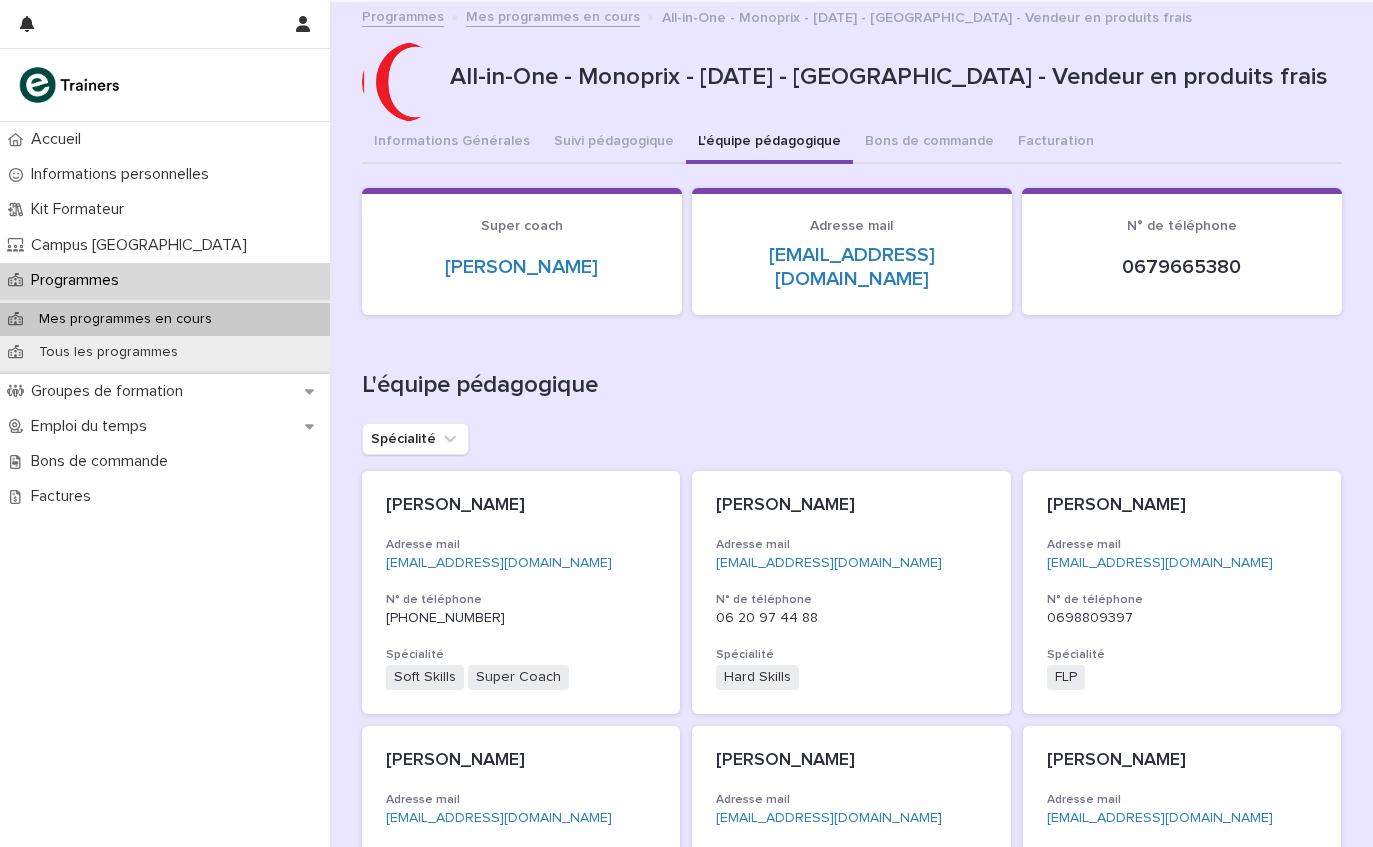
click at [617, 140] on button "Suivi pédagogique" at bounding box center [614, 143] width 144 height 42
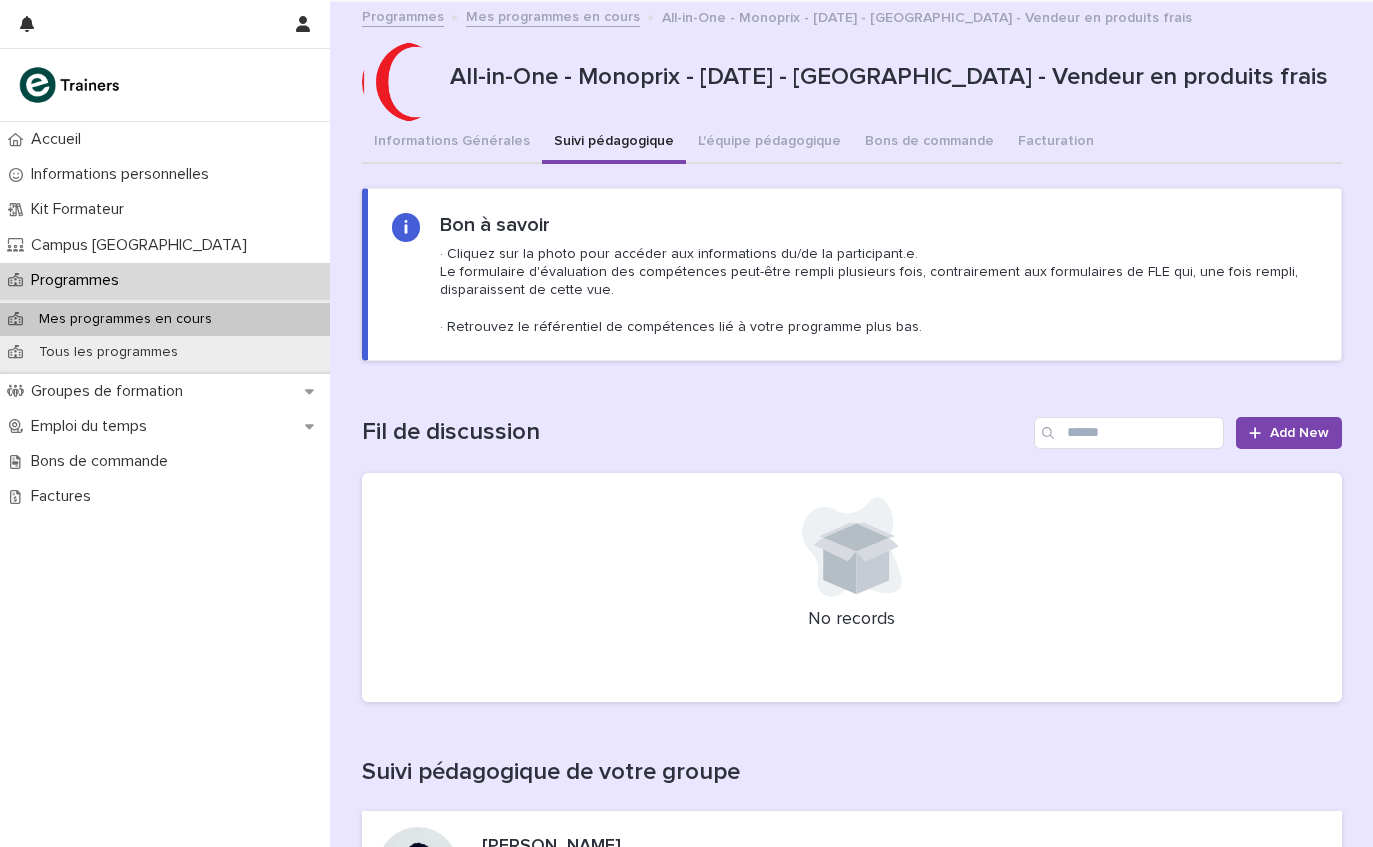
click at [761, 145] on button "L'équipe pédagogique" at bounding box center [769, 143] width 167 height 42
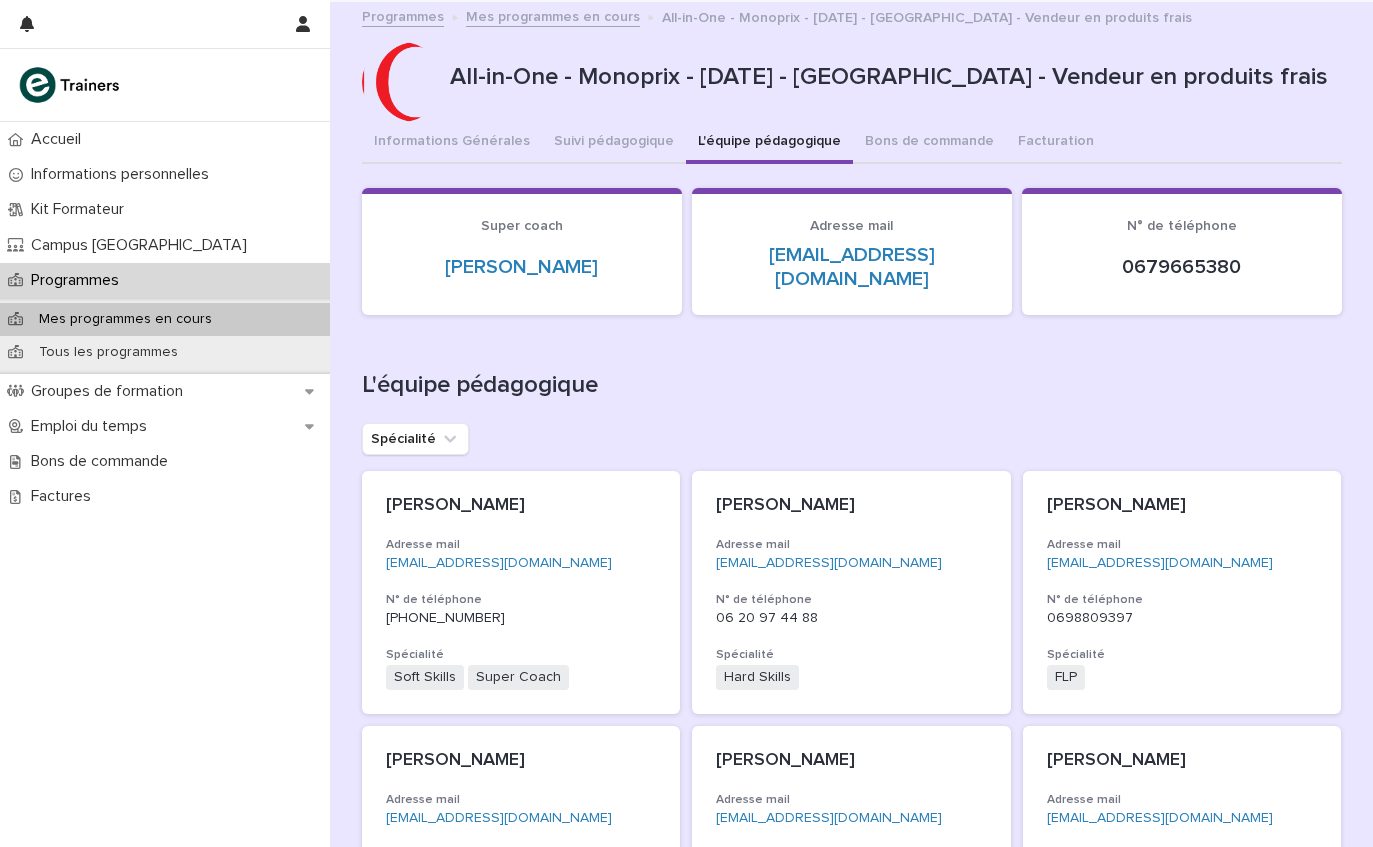
click at [465, 147] on button "Informations Générales" at bounding box center [452, 143] width 180 height 42
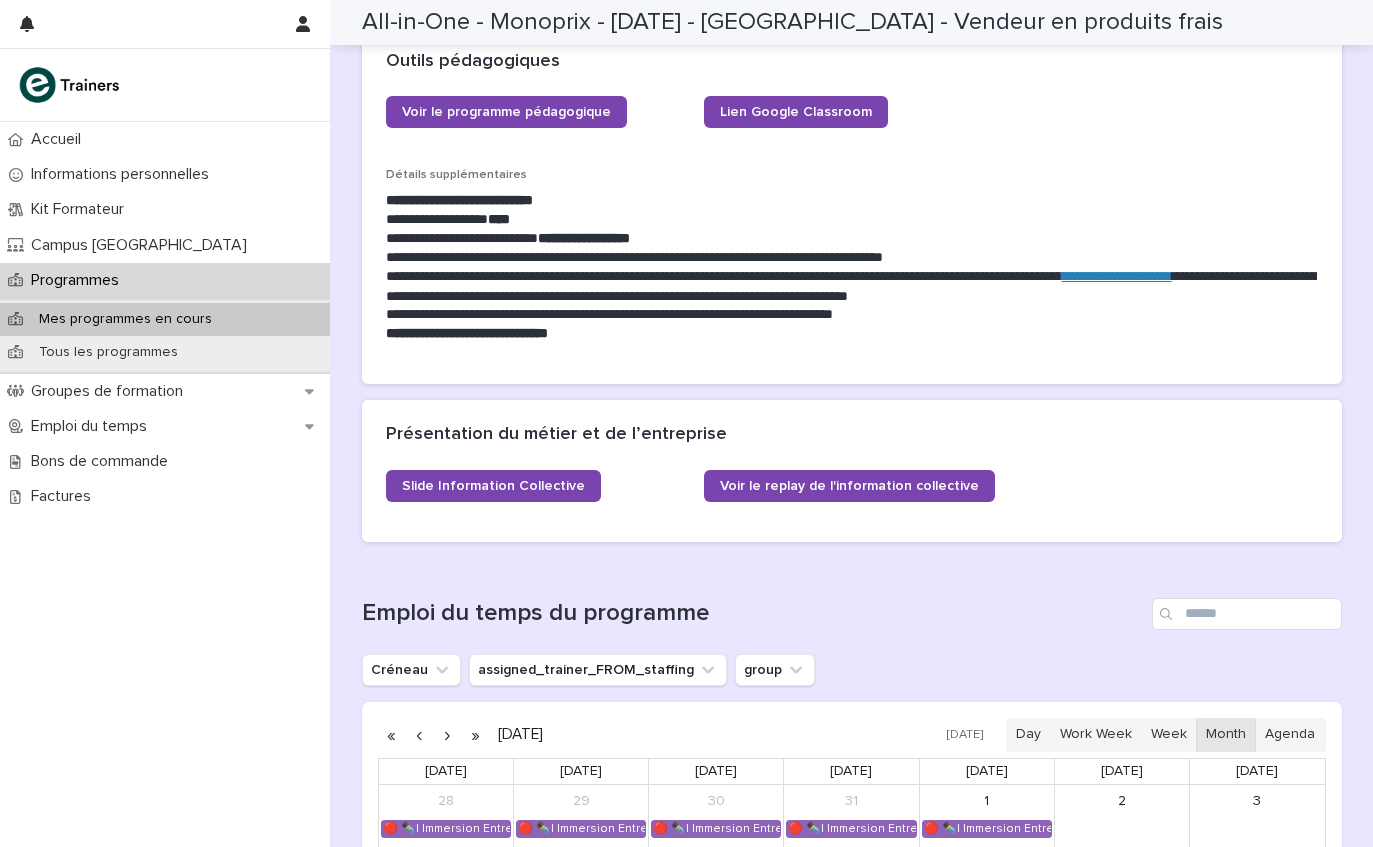
scroll to position [823, 0]
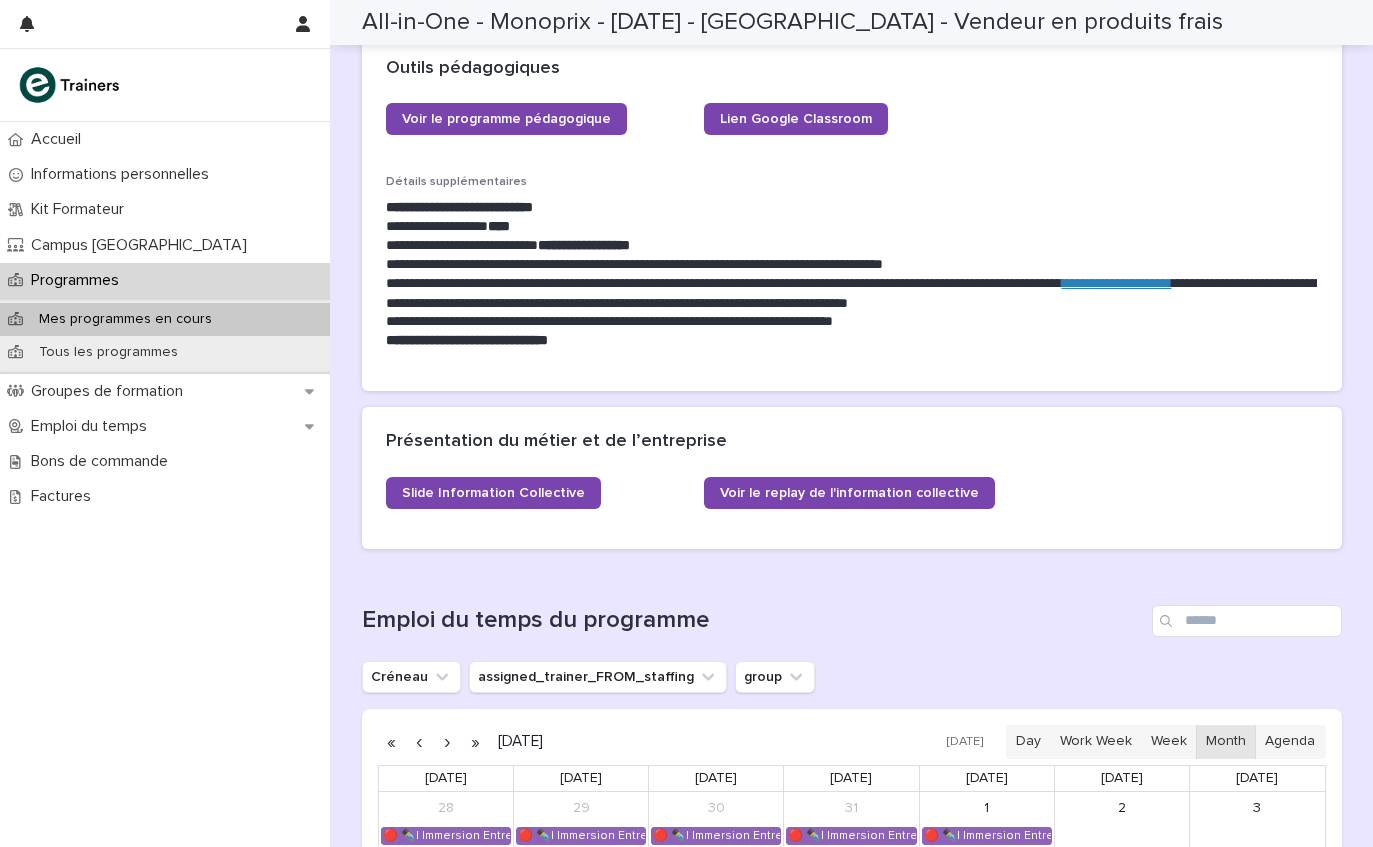
click at [821, 115] on span "Lien Google Classroom" at bounding box center [796, 119] width 152 height 14
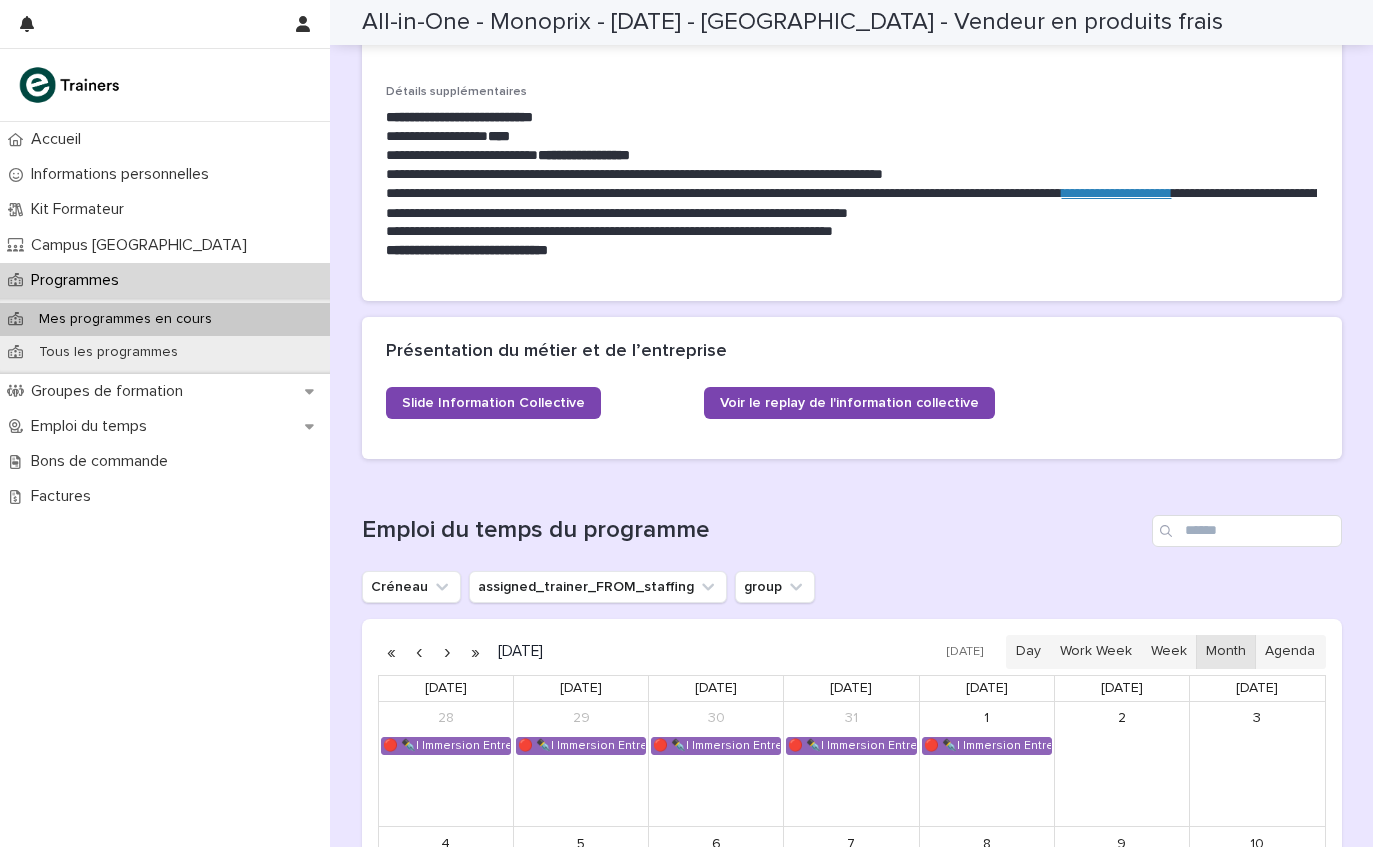
scroll to position [902, 0]
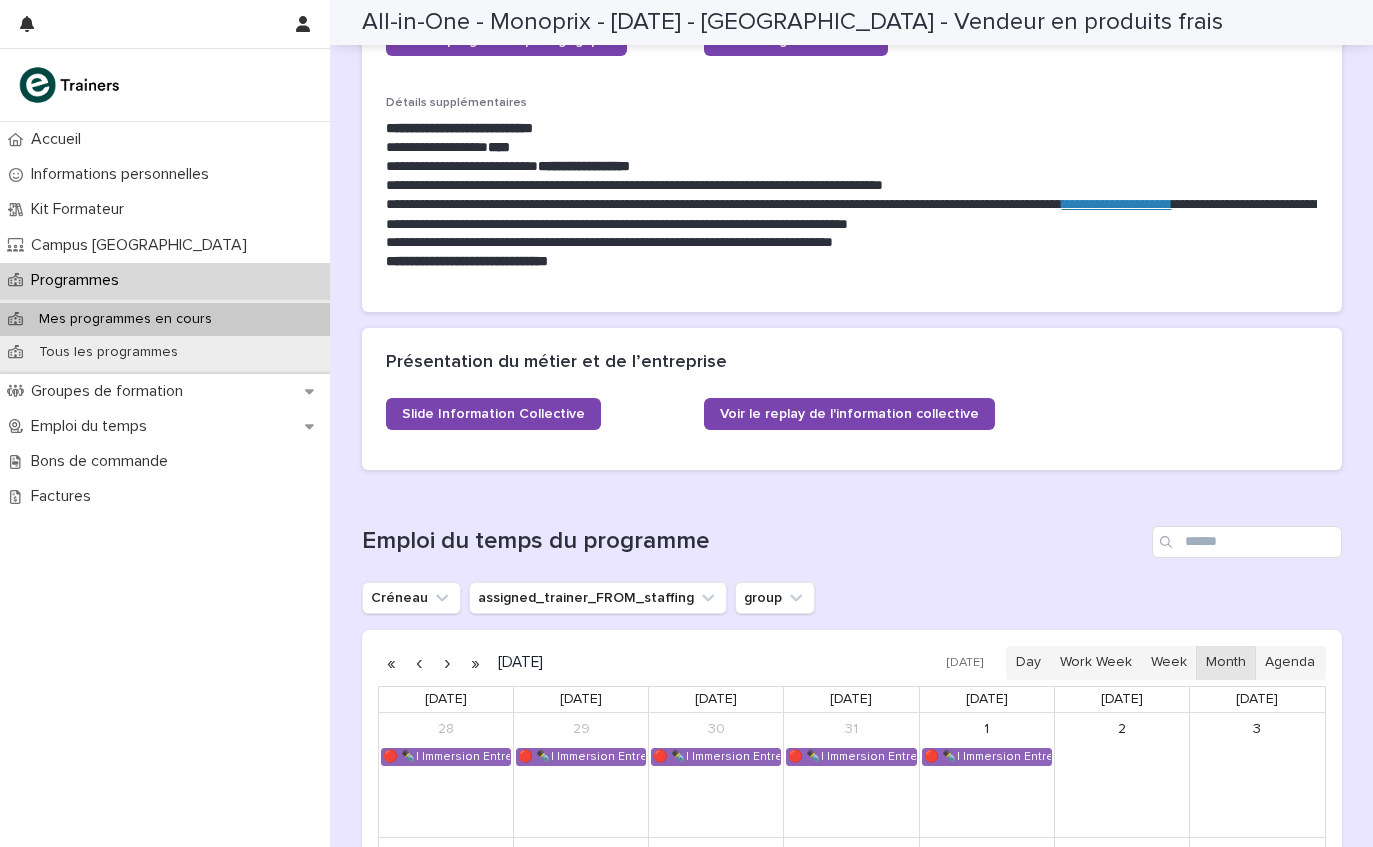
click at [931, 407] on span "Voir le replay de l'information collective" at bounding box center [849, 414] width 259 height 14
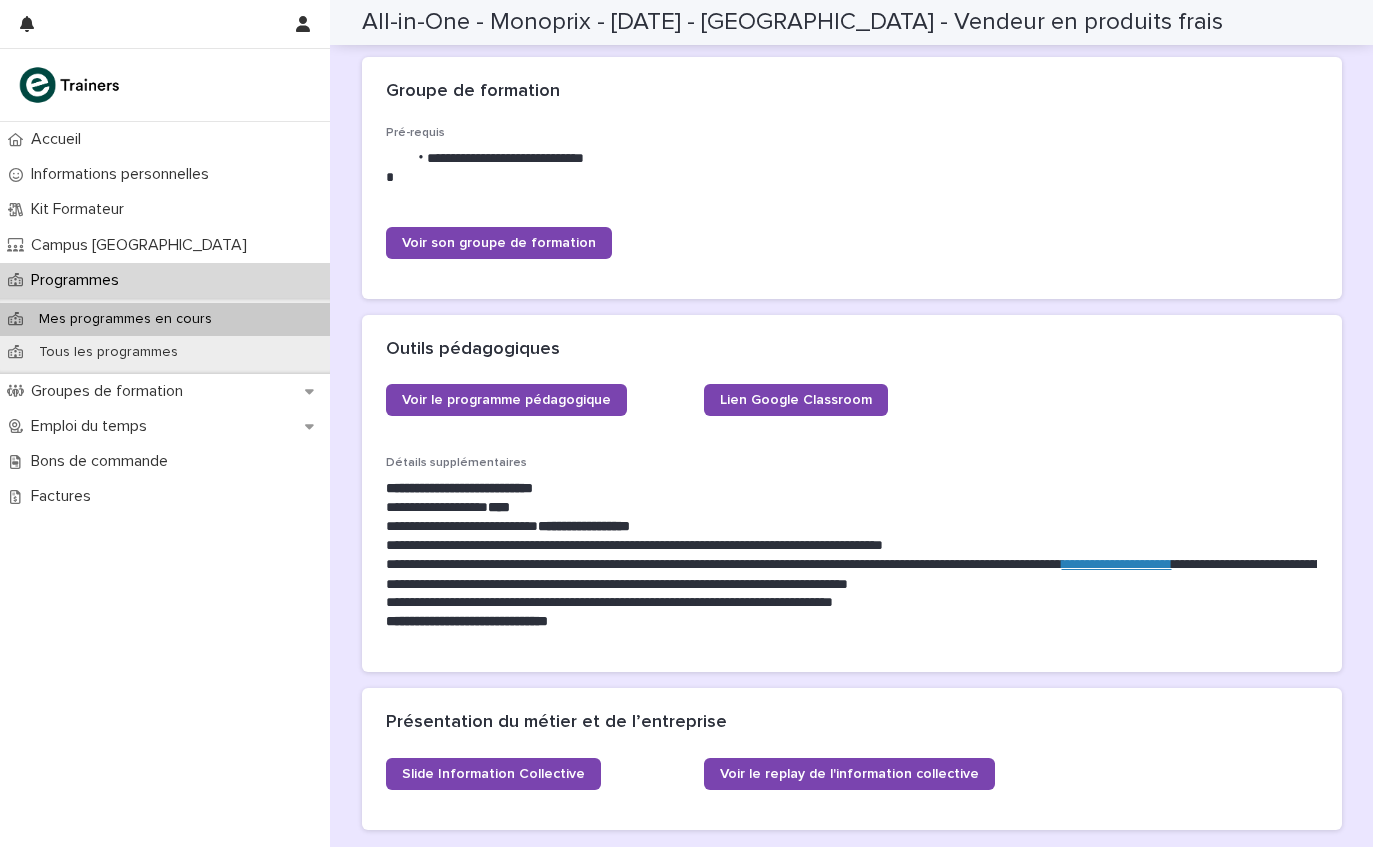
scroll to position [538, 0]
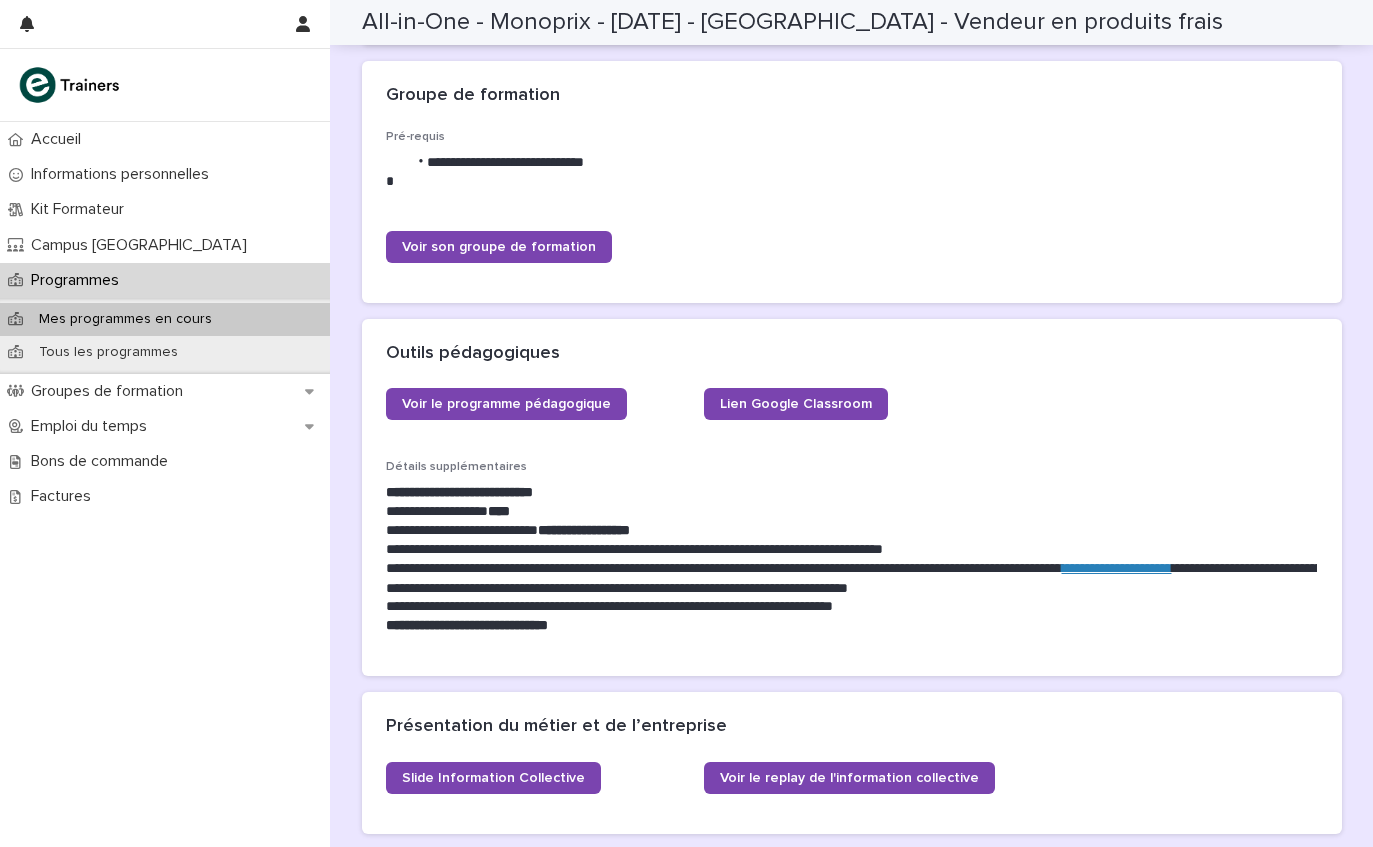
click at [575, 408] on link "Voir le programme pédagogique" at bounding box center [506, 404] width 241 height 32
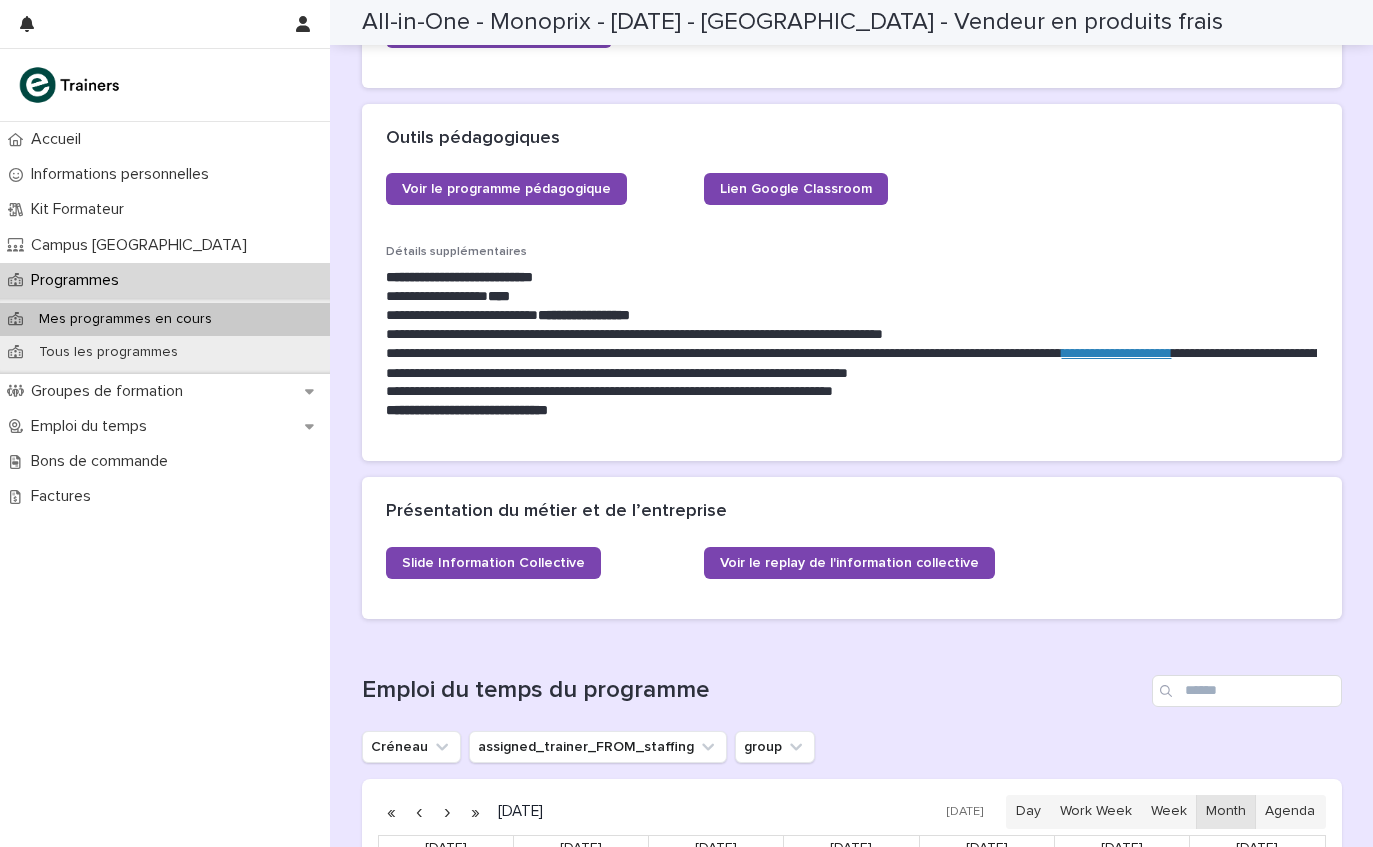
scroll to position [1081, 0]
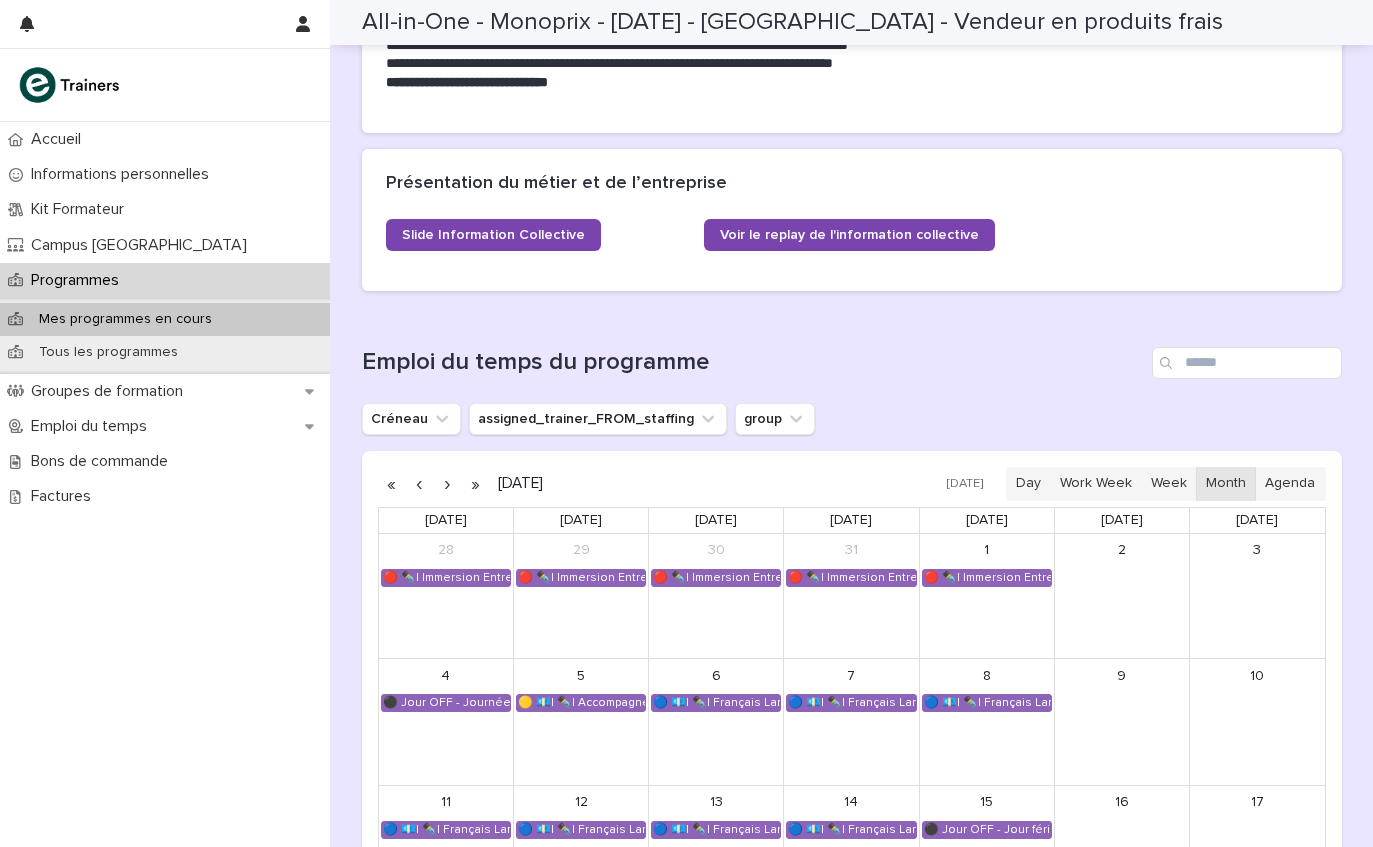
click at [154, 246] on p "Campus [GEOGRAPHIC_DATA]" at bounding box center [143, 245] width 240 height 19
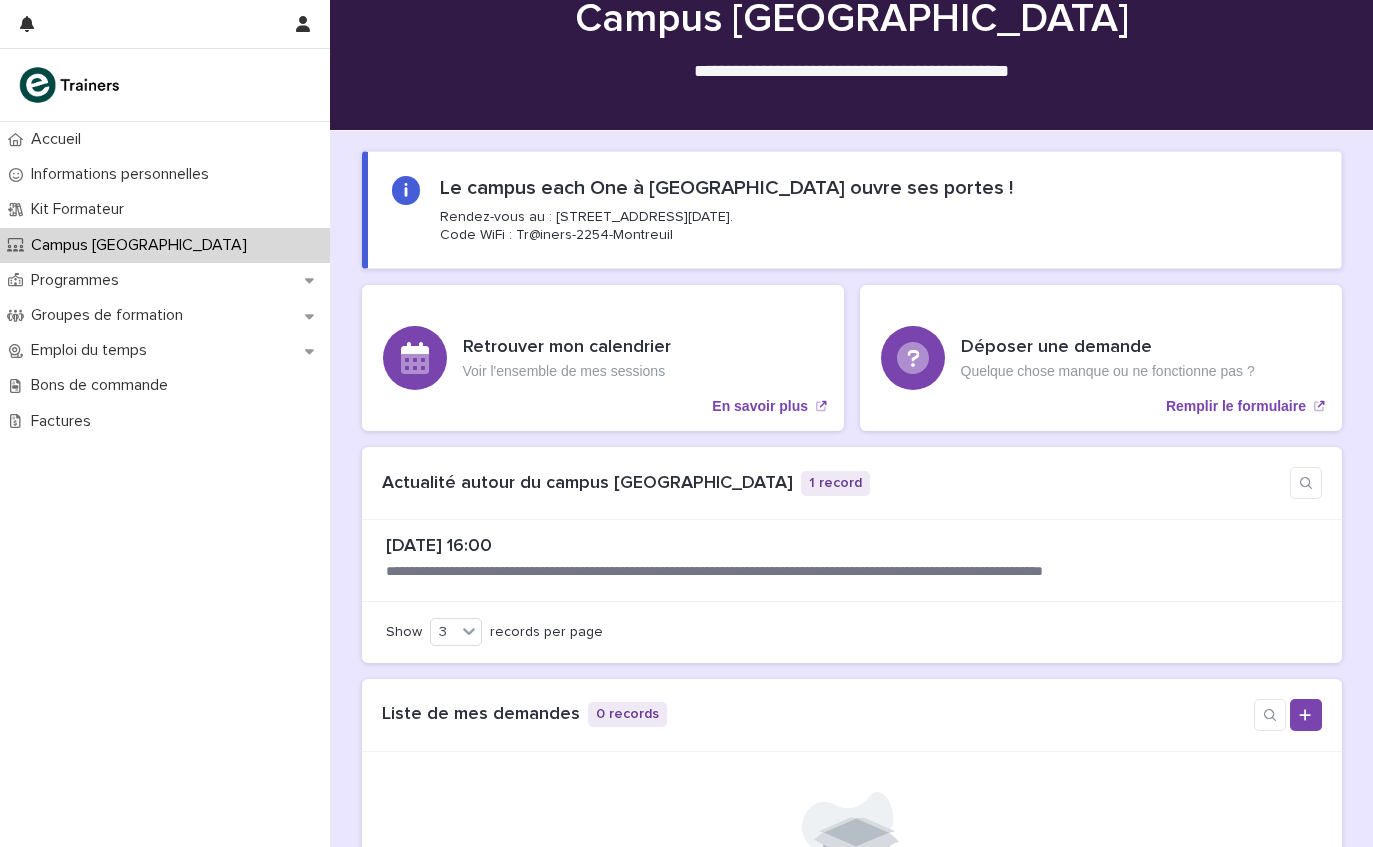
scroll to position [70, 0]
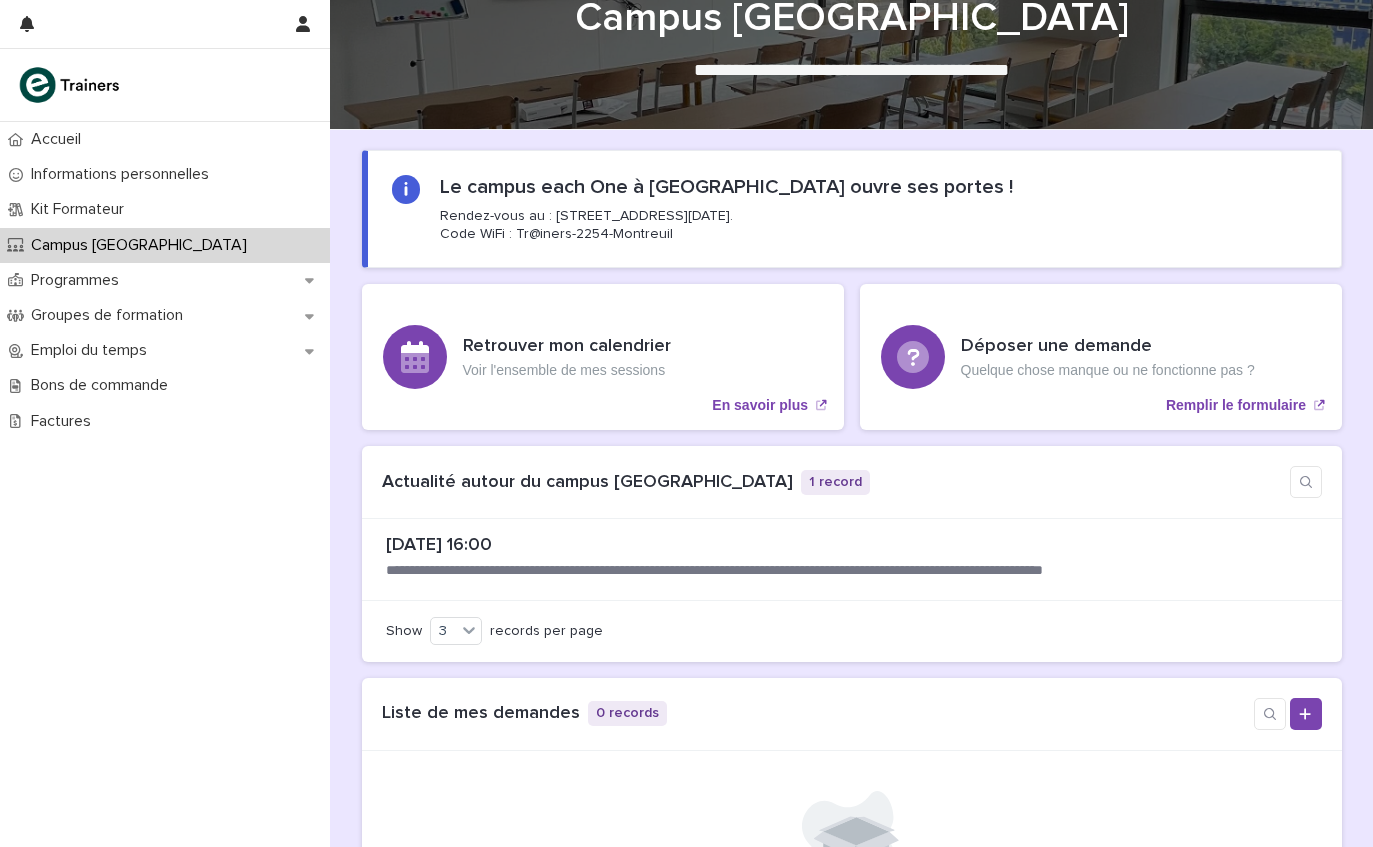
click at [212, 311] on div "Groupes de formation" at bounding box center [165, 315] width 330 height 35
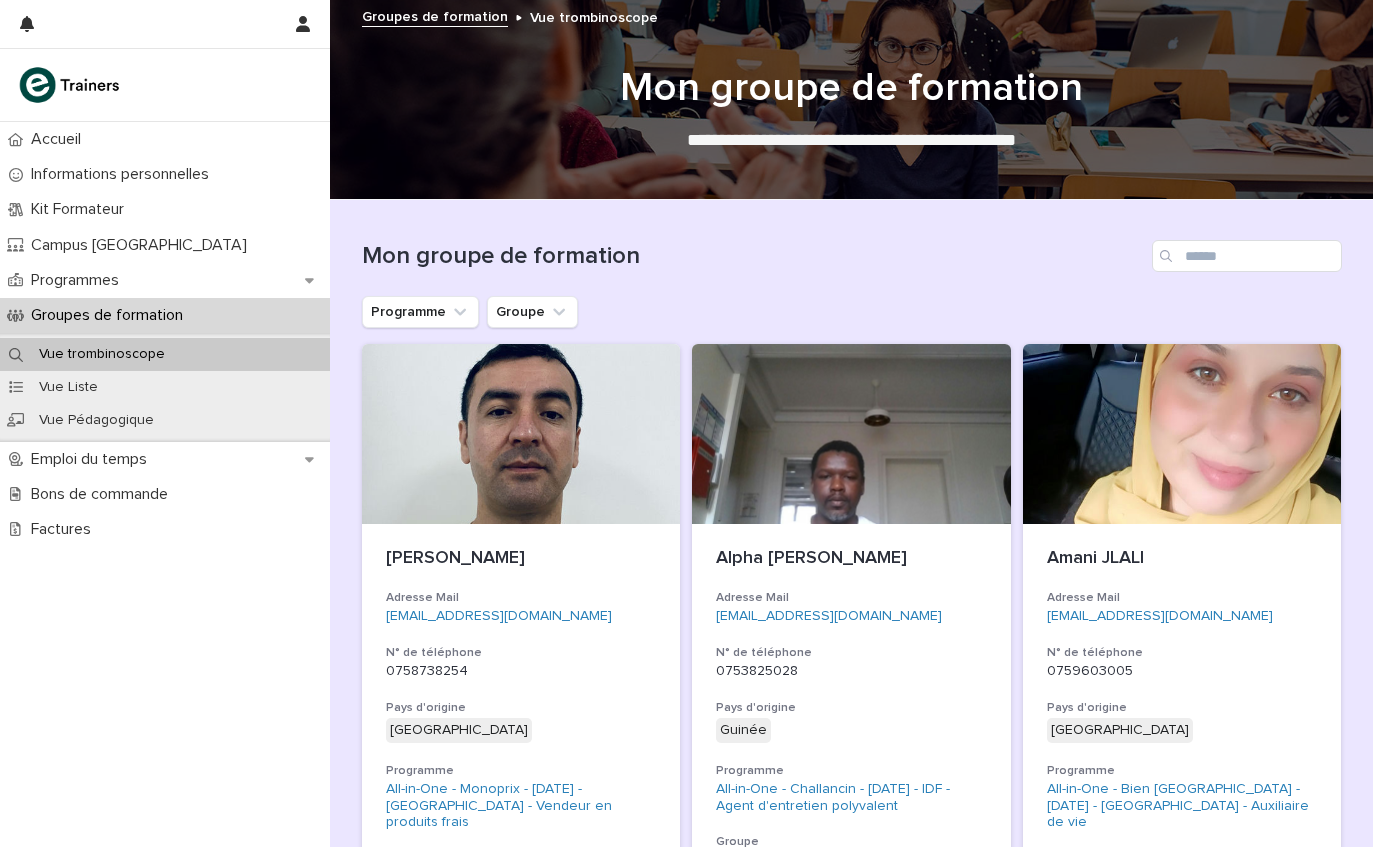
click at [204, 465] on div "Emploi du temps" at bounding box center [165, 459] width 330 height 35
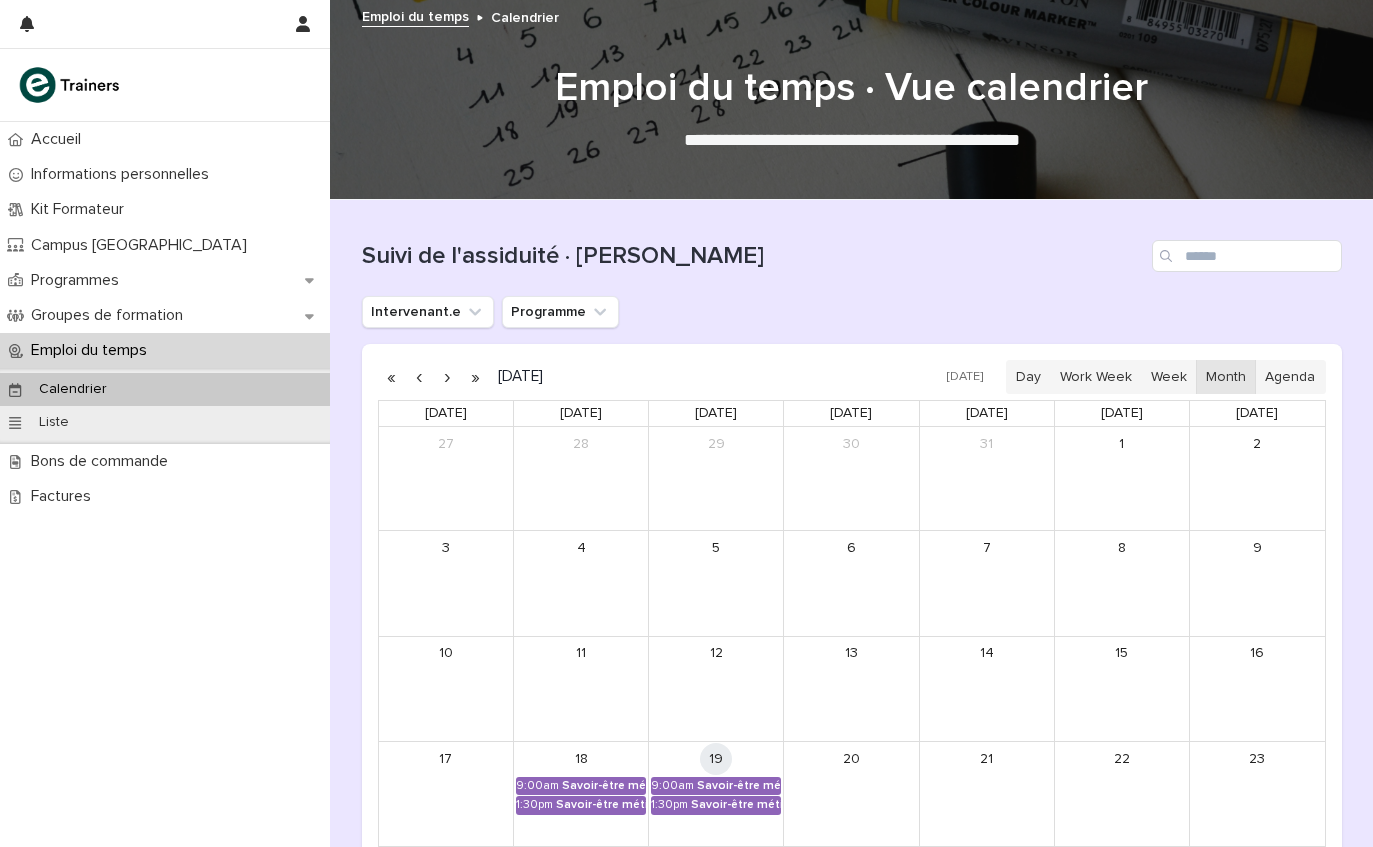
click at [247, 289] on div "Programmes" at bounding box center [165, 280] width 330 height 35
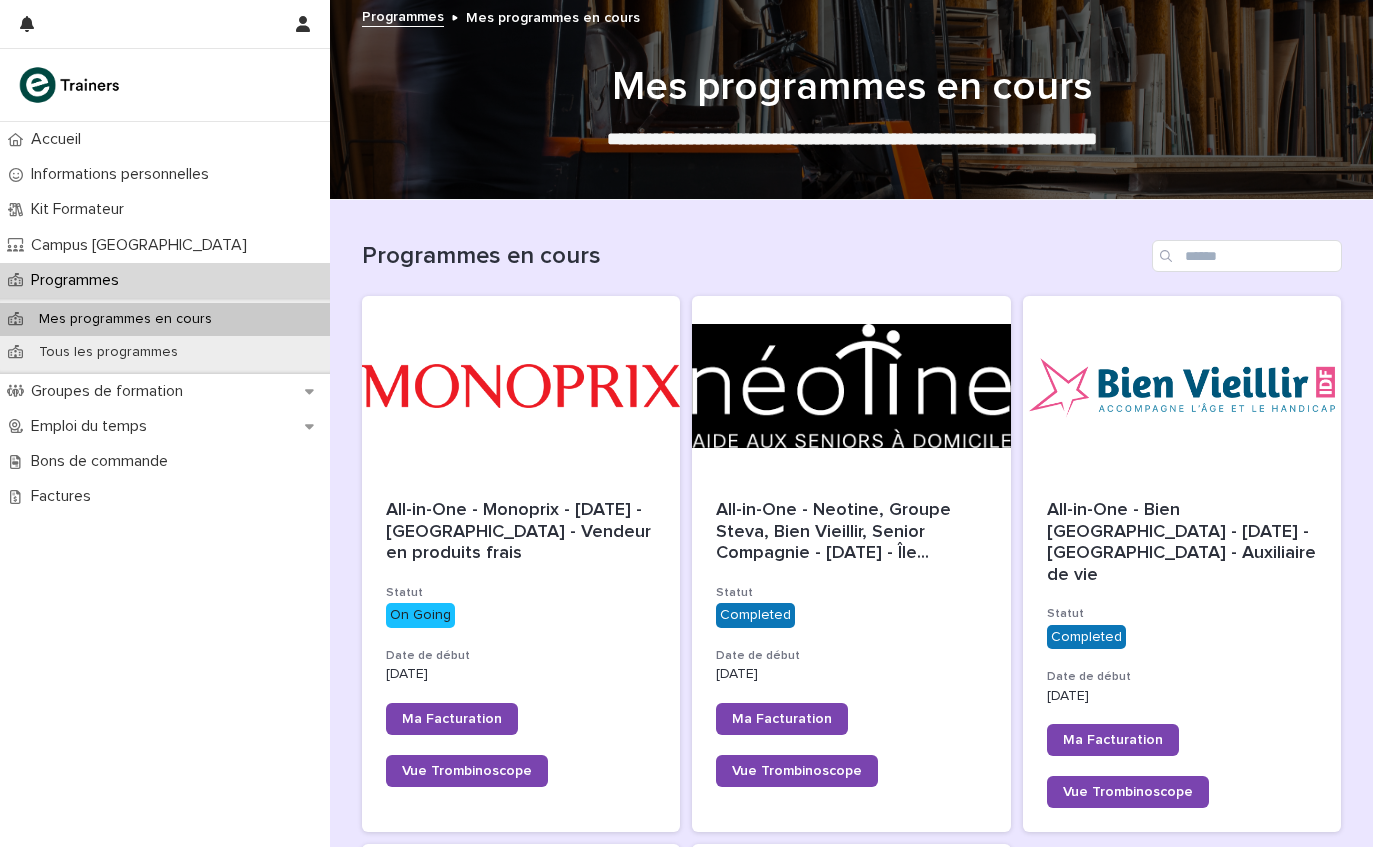
click at [556, 410] on div at bounding box center [521, 386] width 319 height 180
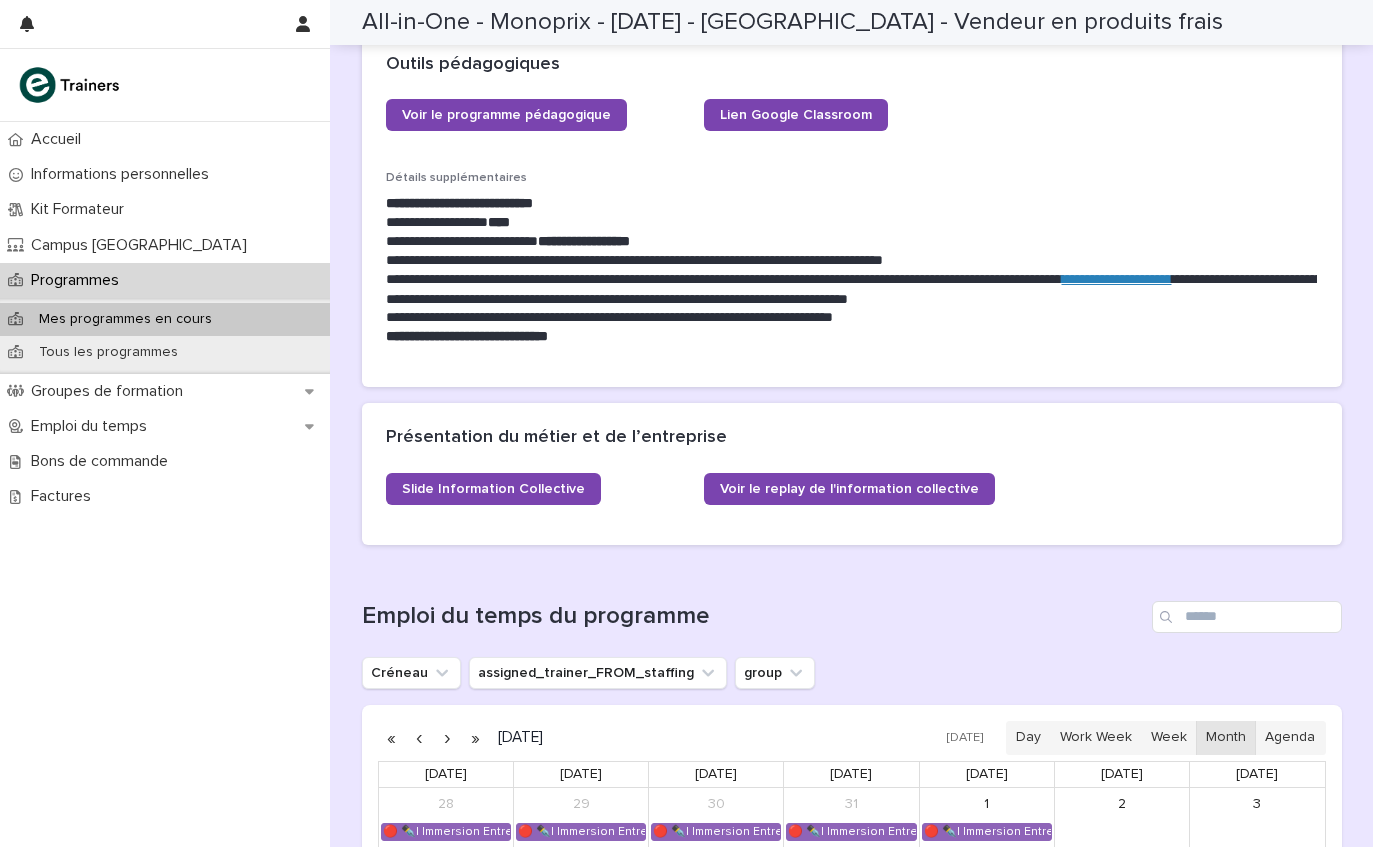
scroll to position [828, 0]
click at [536, 484] on span "Slide Information Collective" at bounding box center [493, 488] width 183 height 14
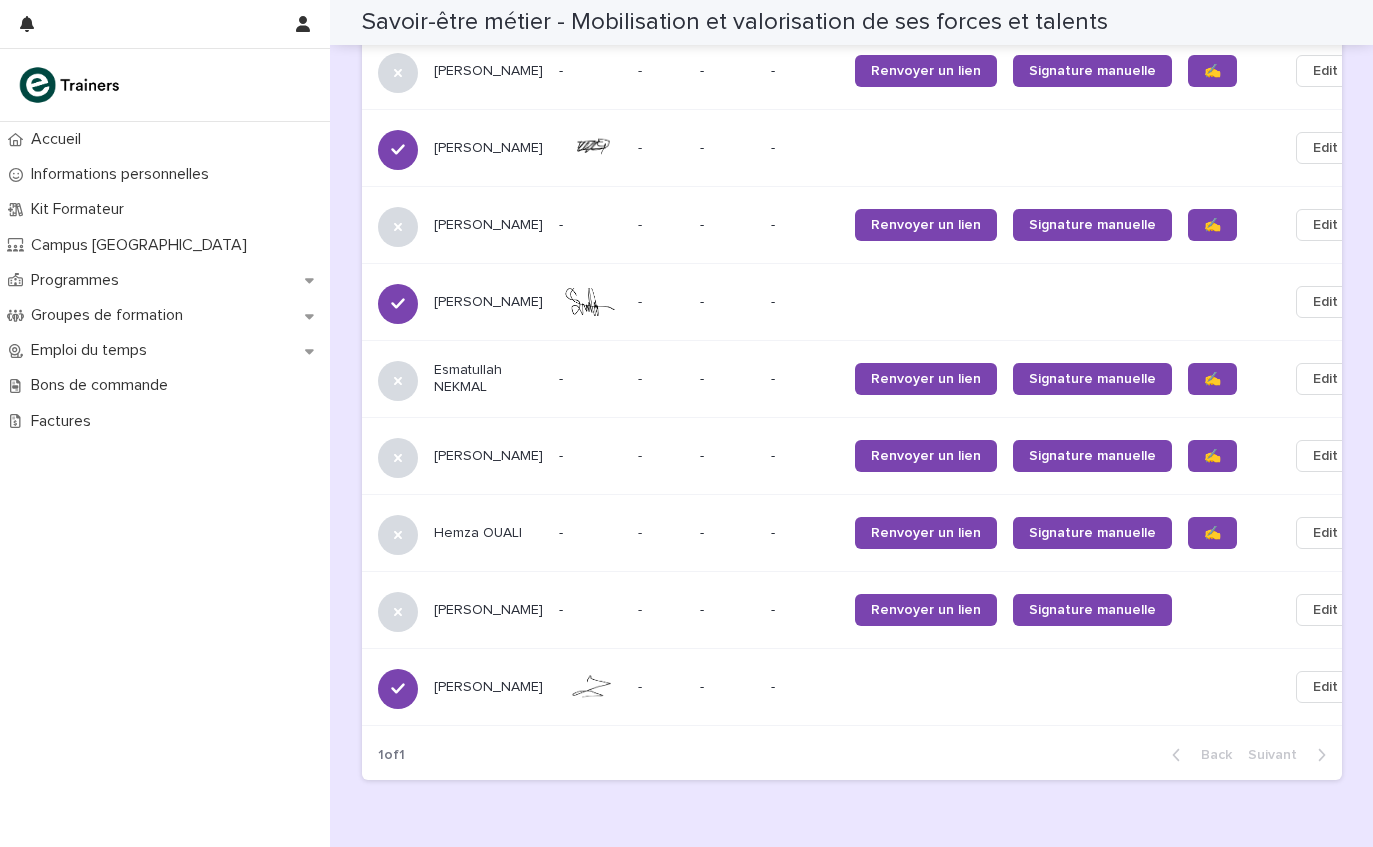
scroll to position [2036, 0]
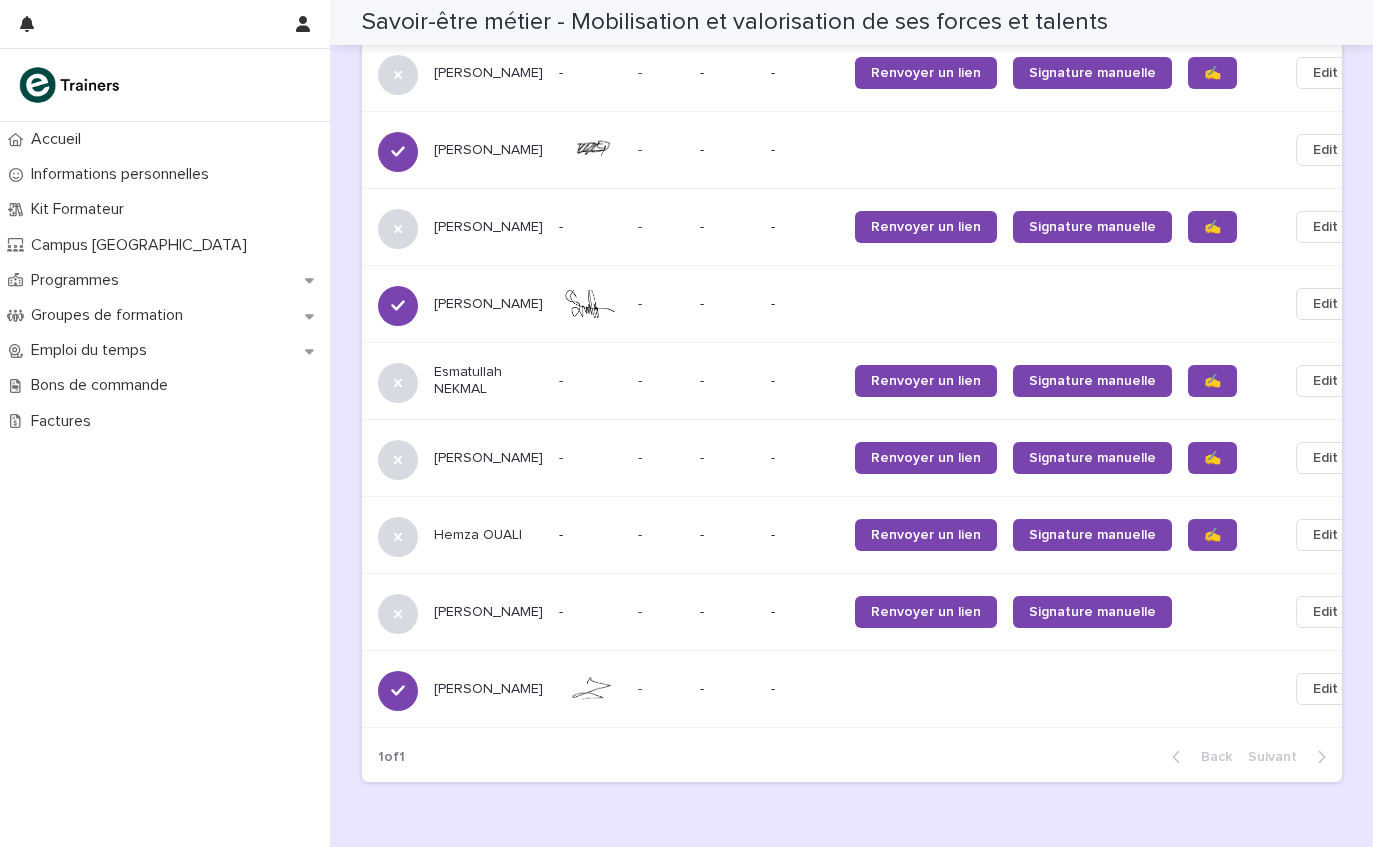
click at [146, 351] on p "Emploi du temps" at bounding box center [93, 350] width 140 height 19
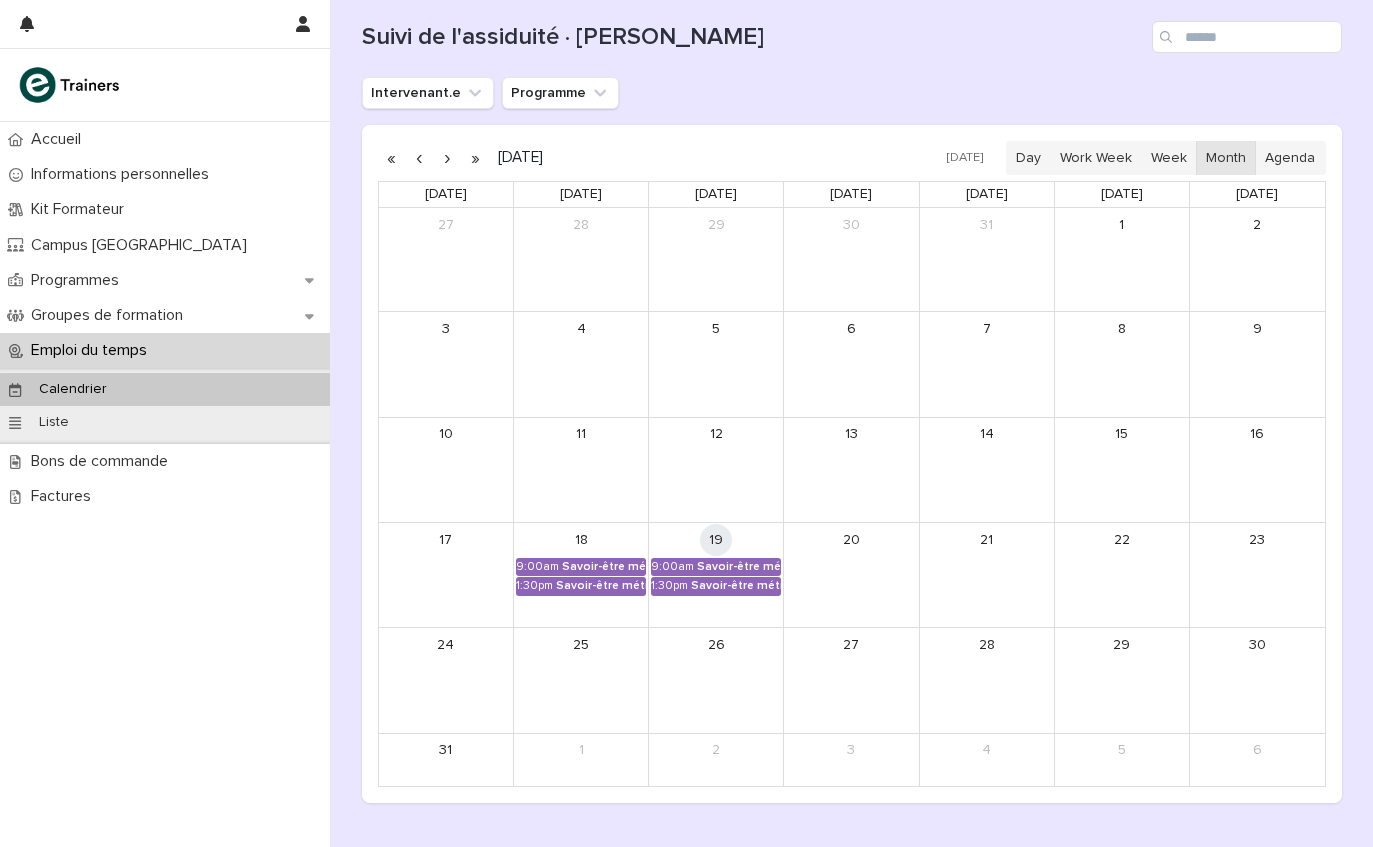
scroll to position [220, 0]
click at [726, 582] on link "1:30pm Savoir-être métier - Mobilisation et valorisation de ses forces et talen…" at bounding box center [716, 585] width 130 height 18
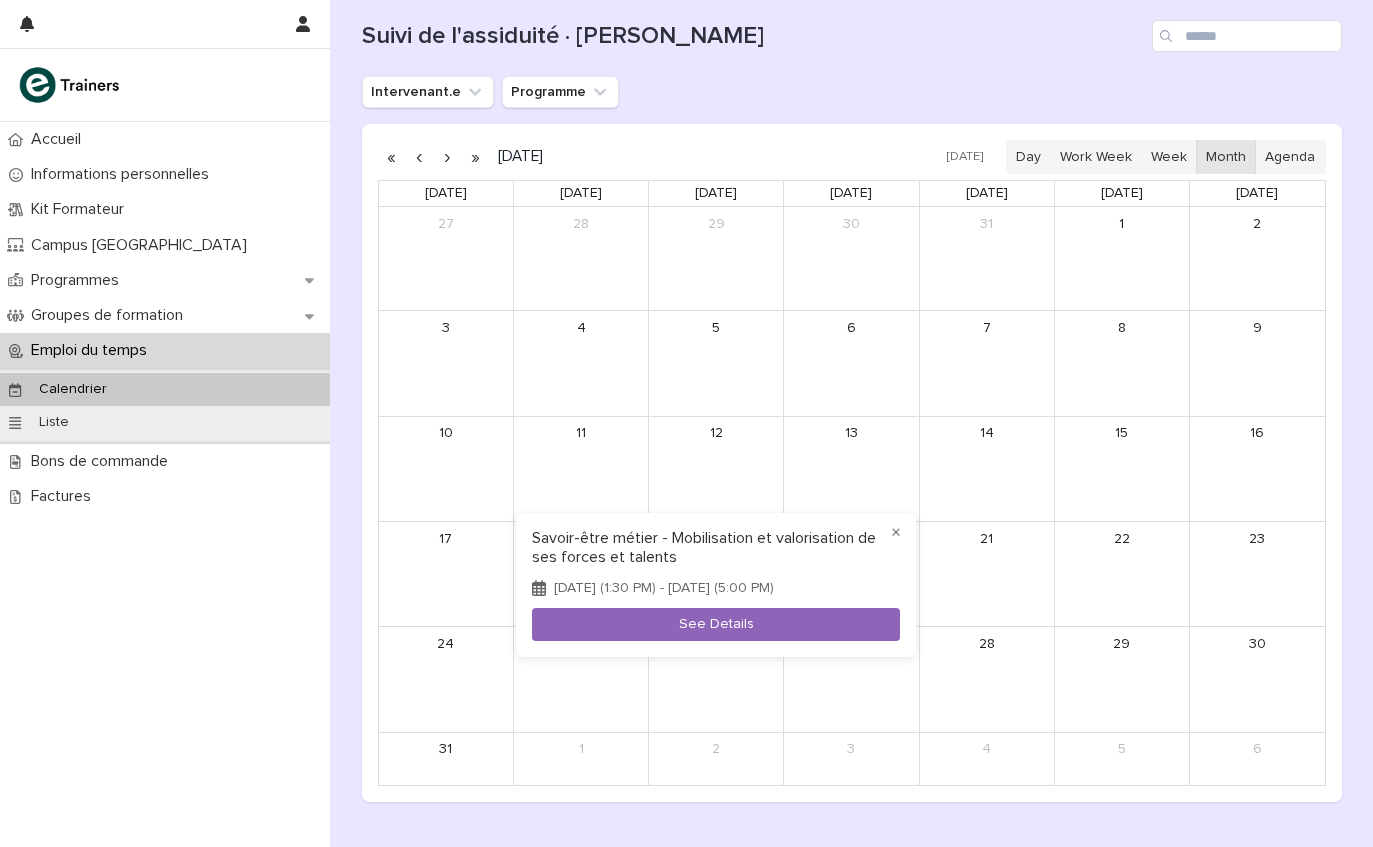
click at [744, 635] on button "See Details" at bounding box center [716, 624] width 368 height 33
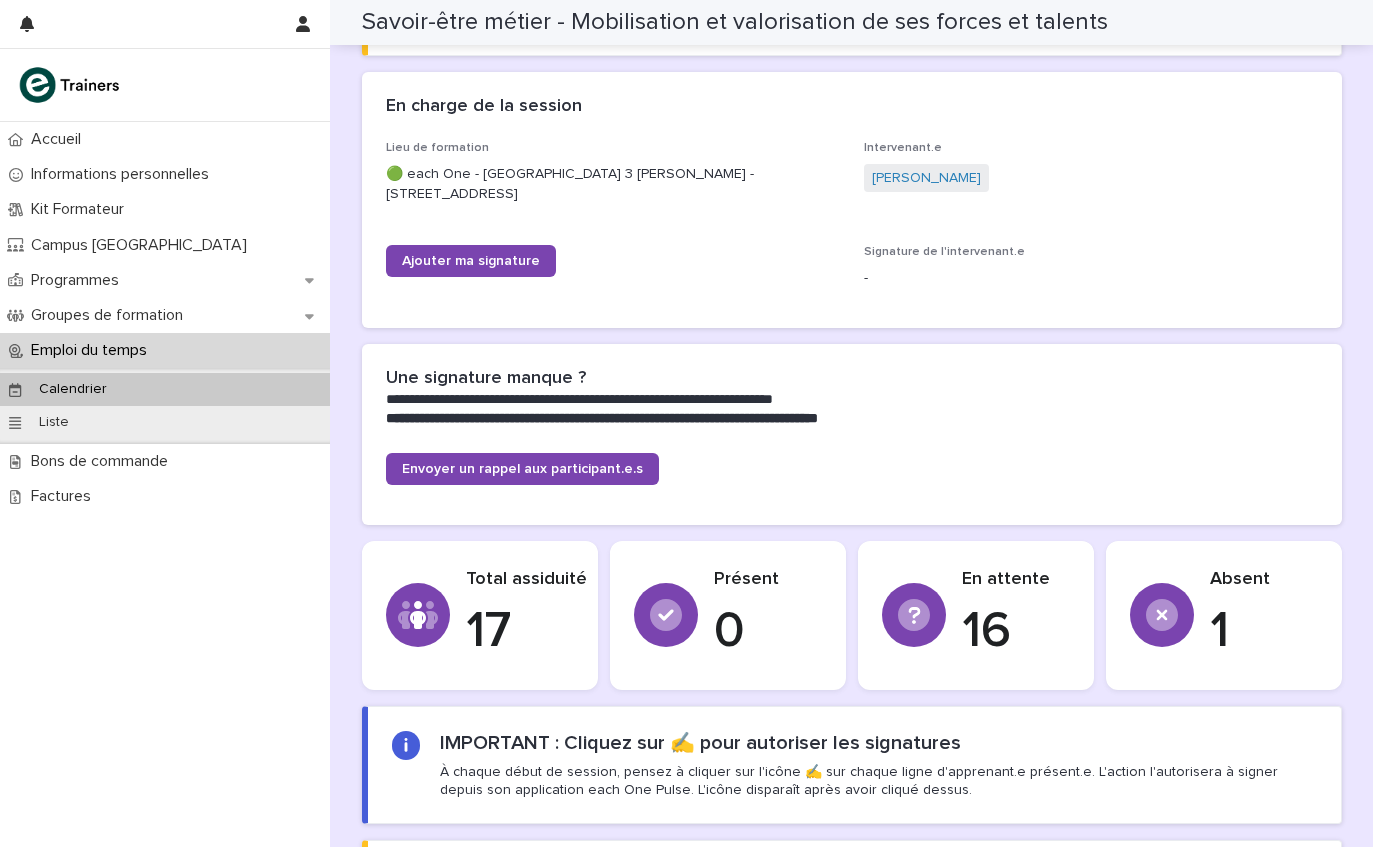
scroll to position [311, 0]
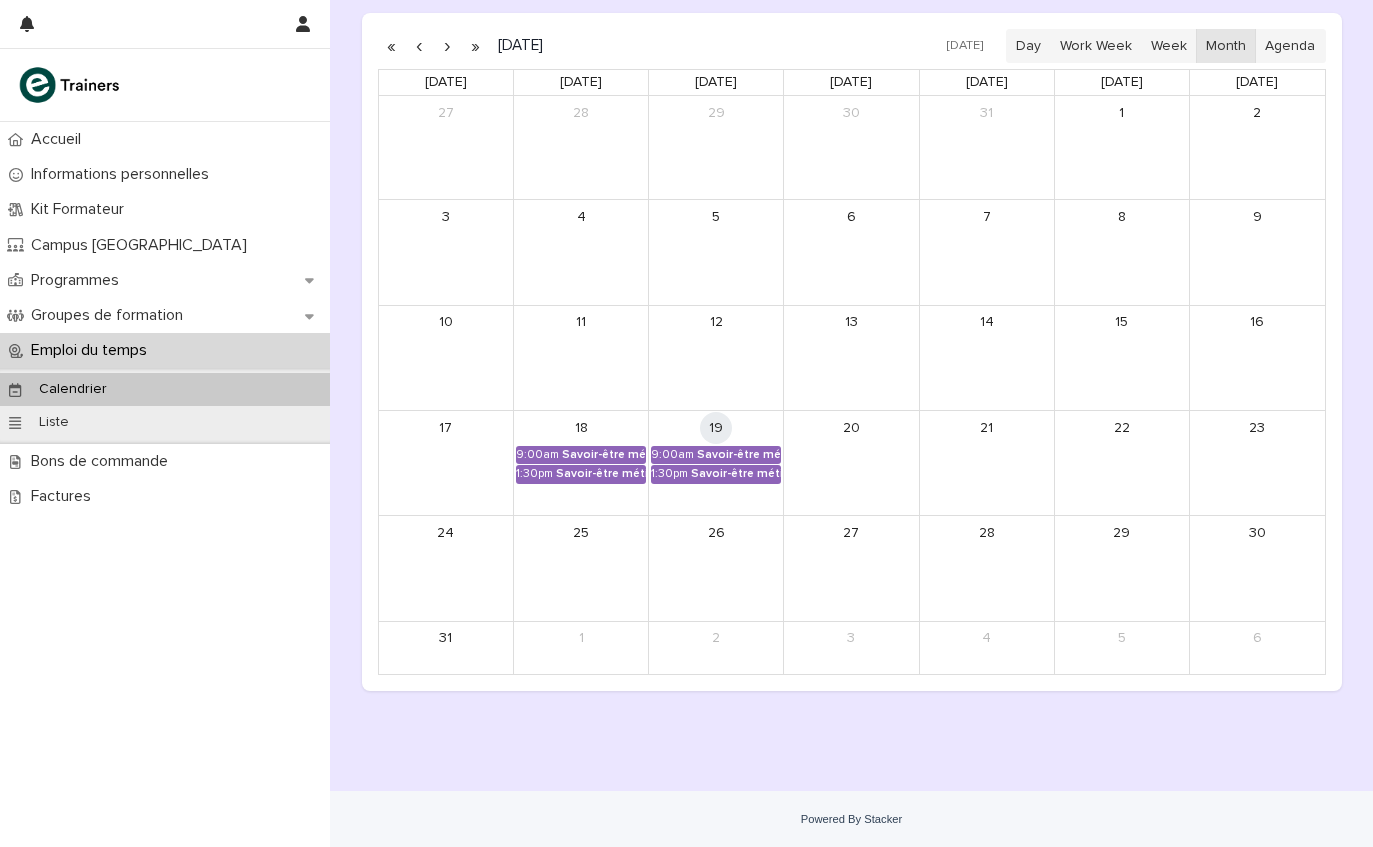
scroll to position [319, 0]
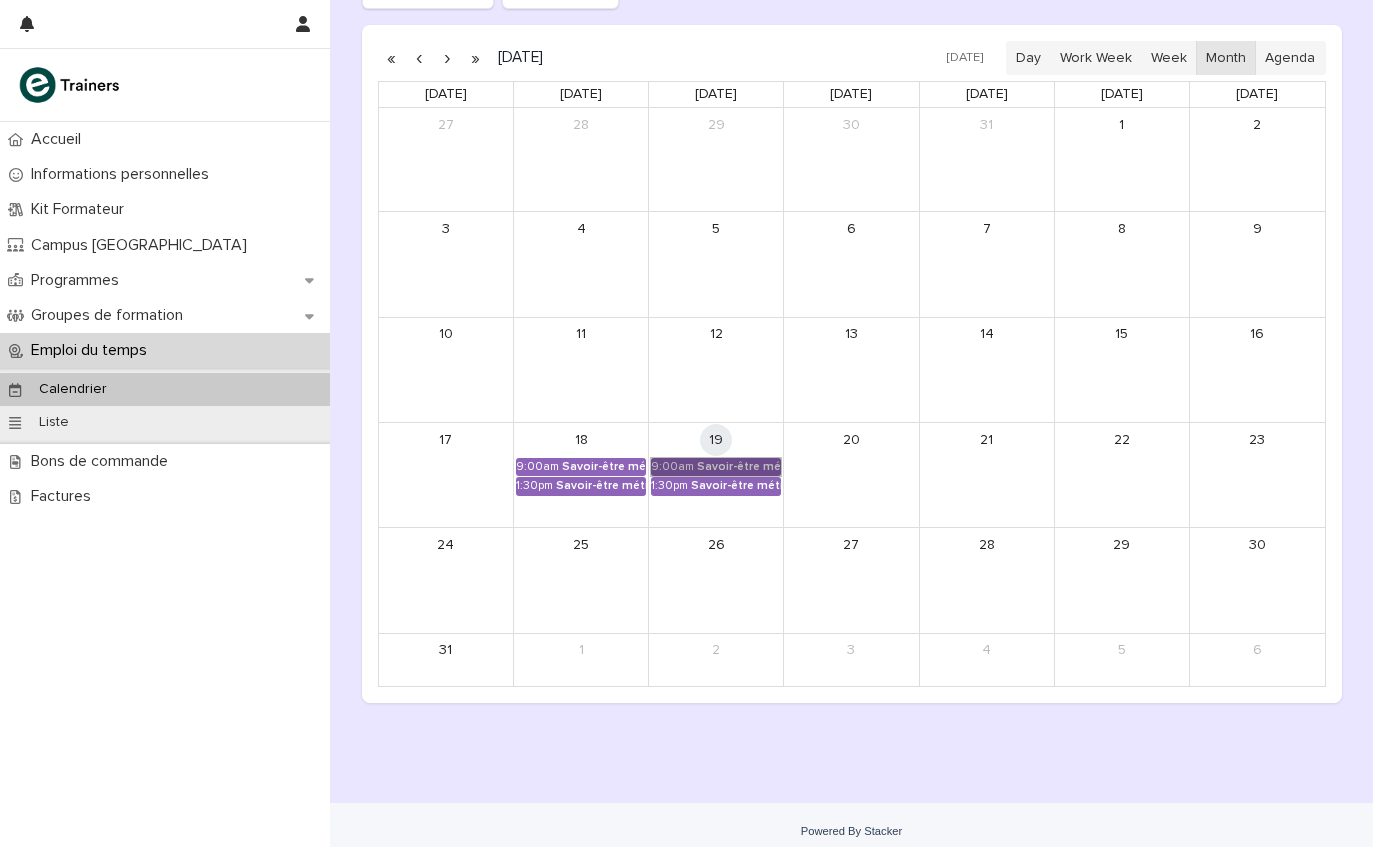
click at [763, 465] on link "9:00am Savoir-être métier - Mobilisation et valorisation de ses forces et talen…" at bounding box center [716, 467] width 130 height 18
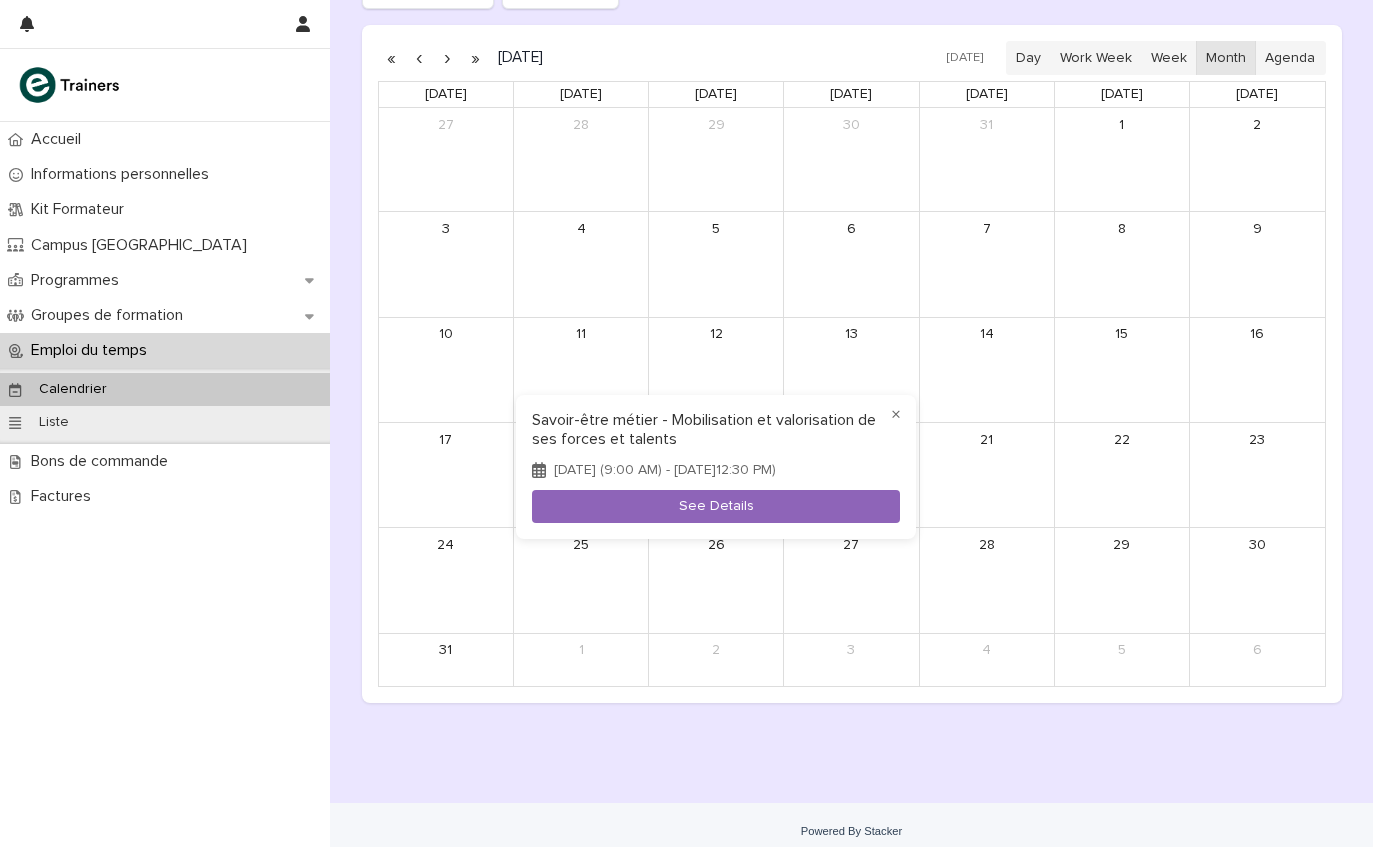
click at [791, 501] on button "See Details" at bounding box center [716, 506] width 368 height 33
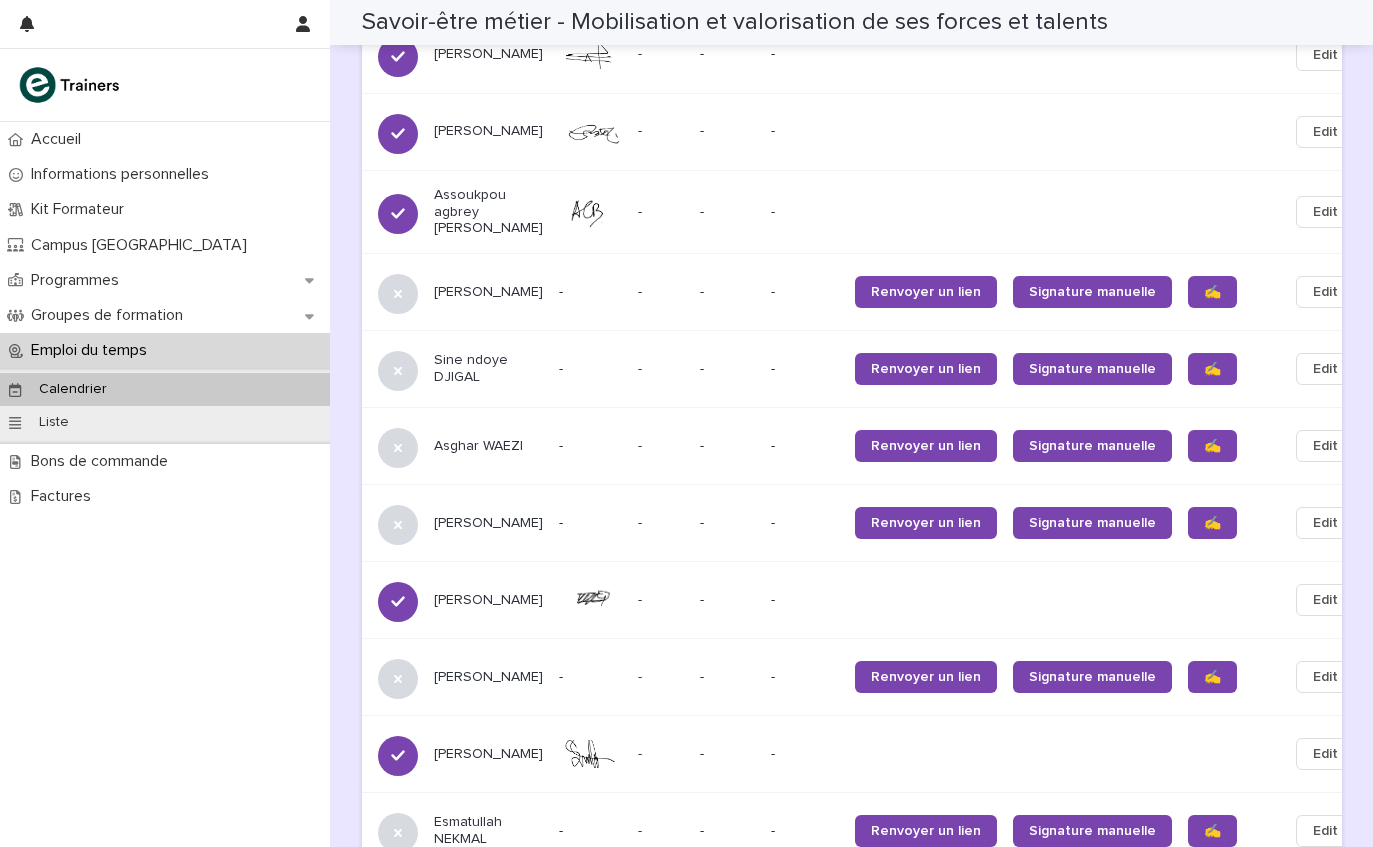
scroll to position [1585, 0]
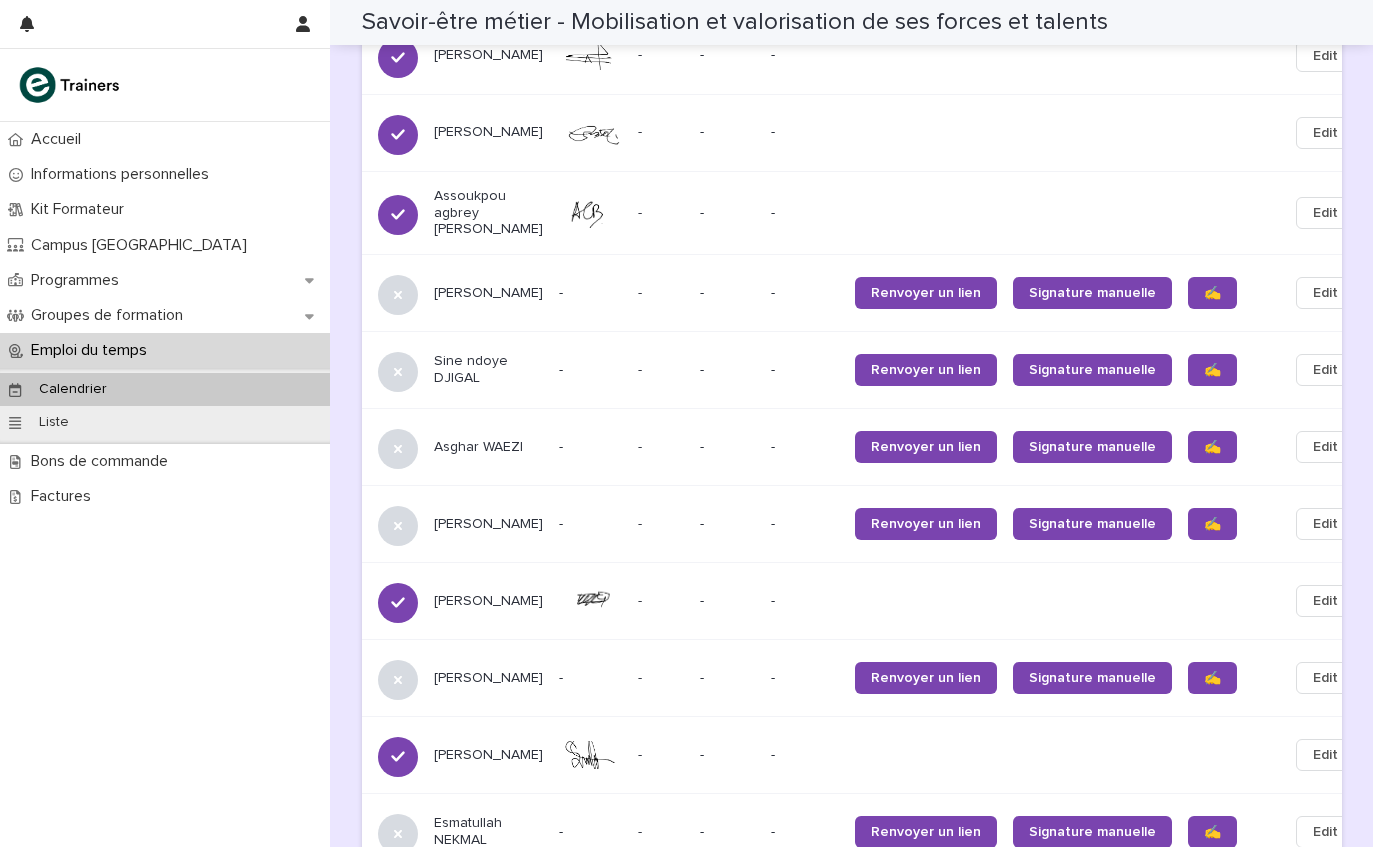
click at [1188, 277] on link "✍️" at bounding box center [1212, 293] width 49 height 32
click at [1188, 354] on link "✍️" at bounding box center [1212, 370] width 49 height 32
click at [1188, 431] on link "✍️" at bounding box center [1212, 447] width 49 height 32
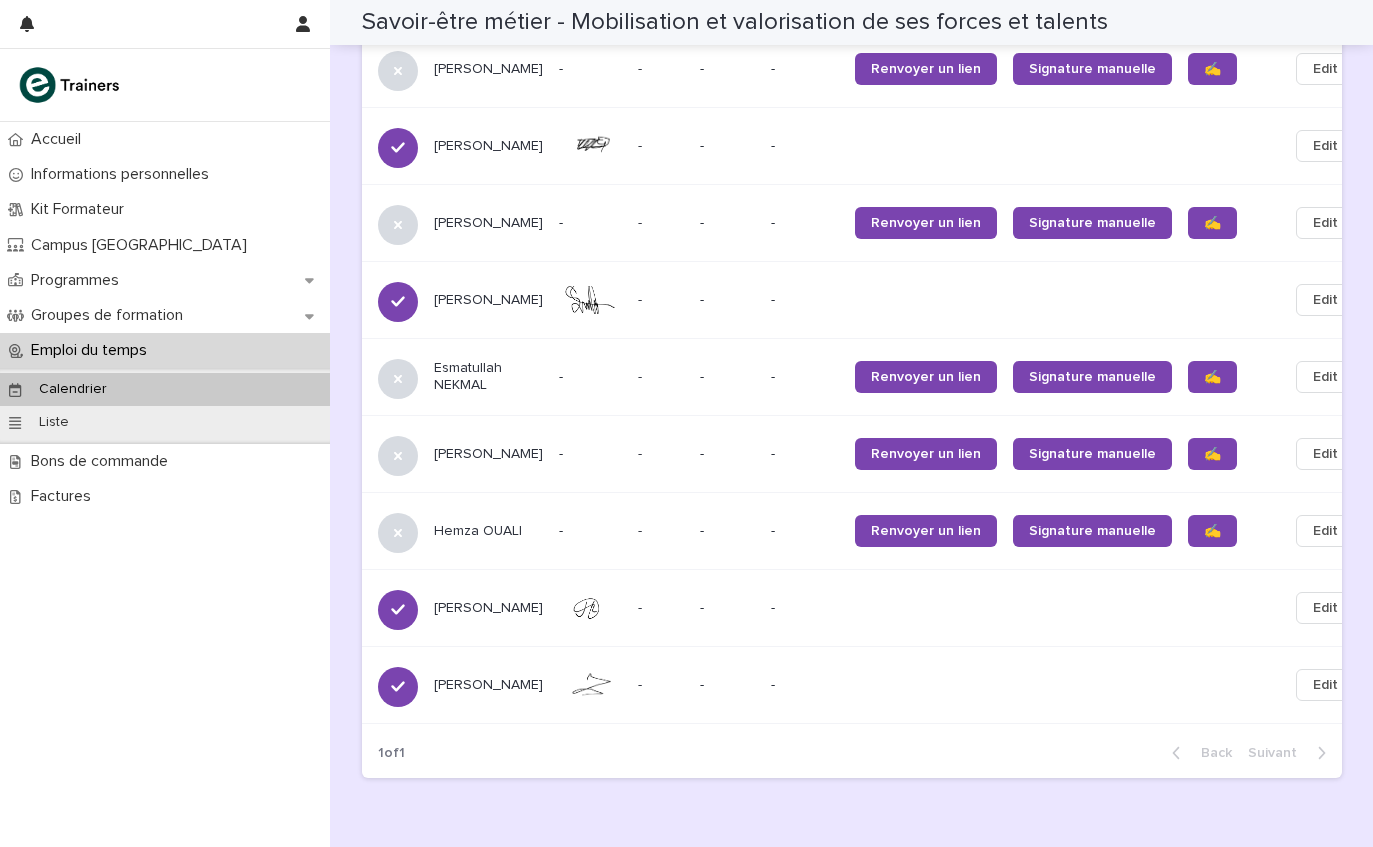
scroll to position [2038, 0]
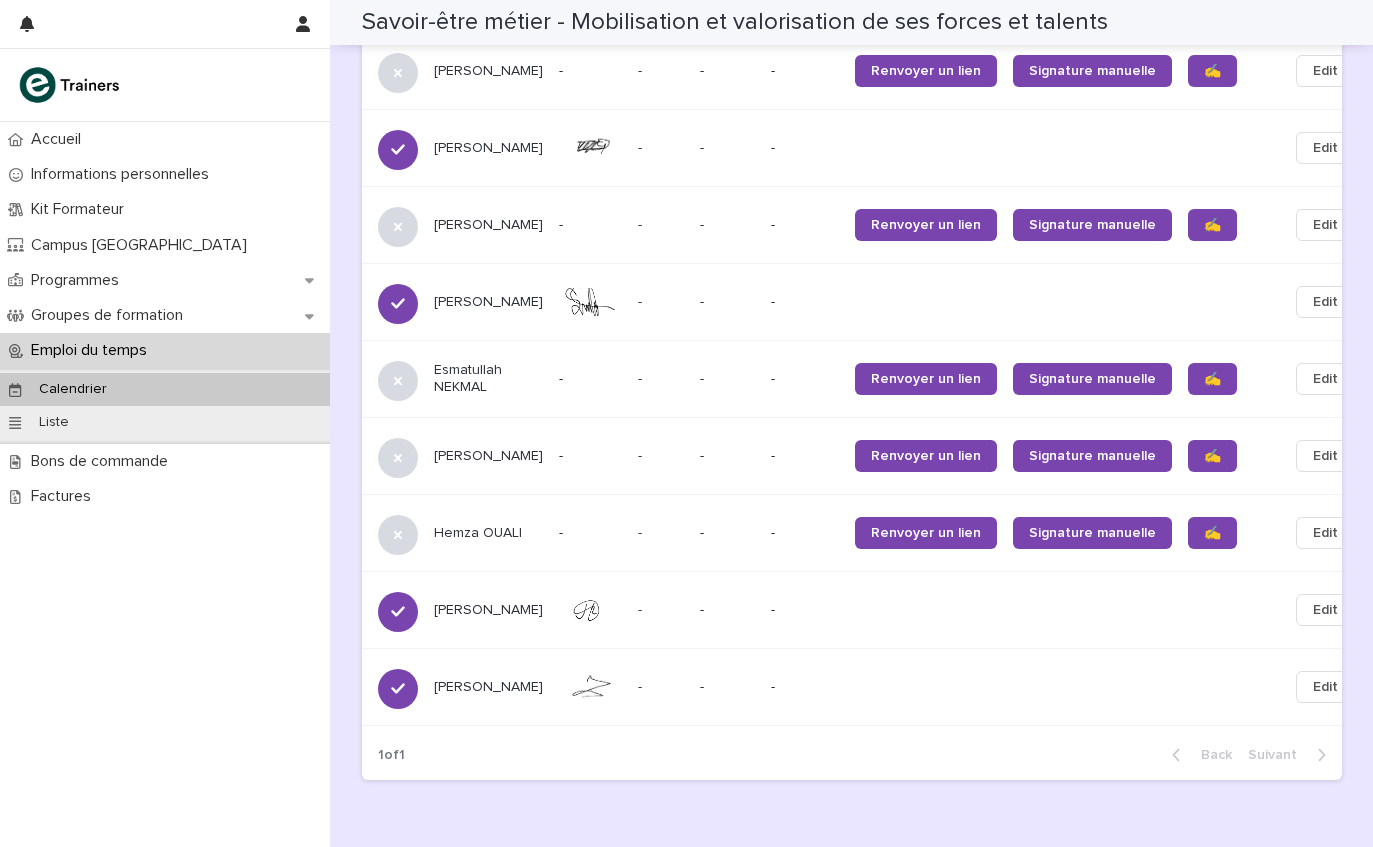
click at [1204, 449] on span "✍️" at bounding box center [1212, 456] width 17 height 14
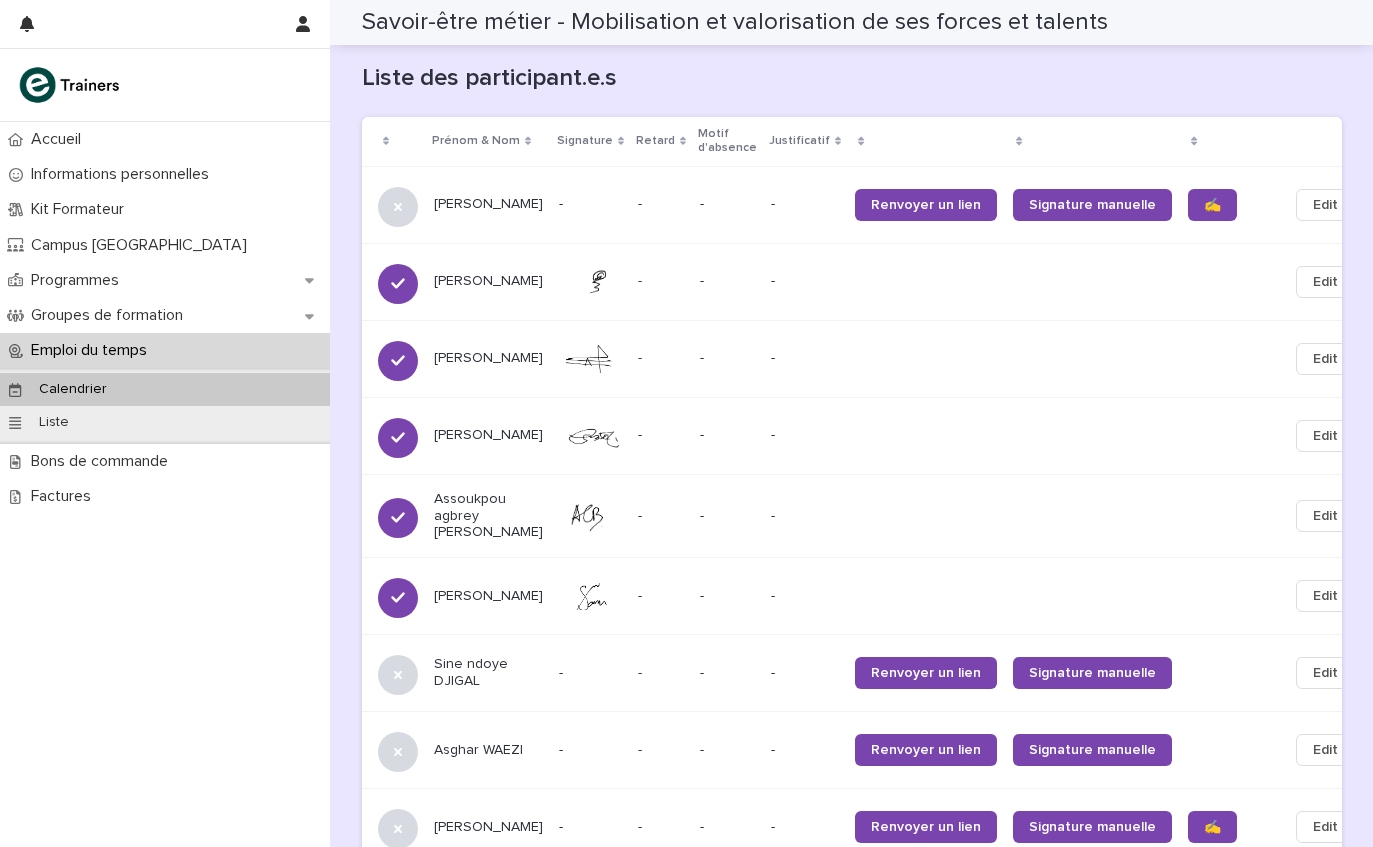
scroll to position [1277, 0]
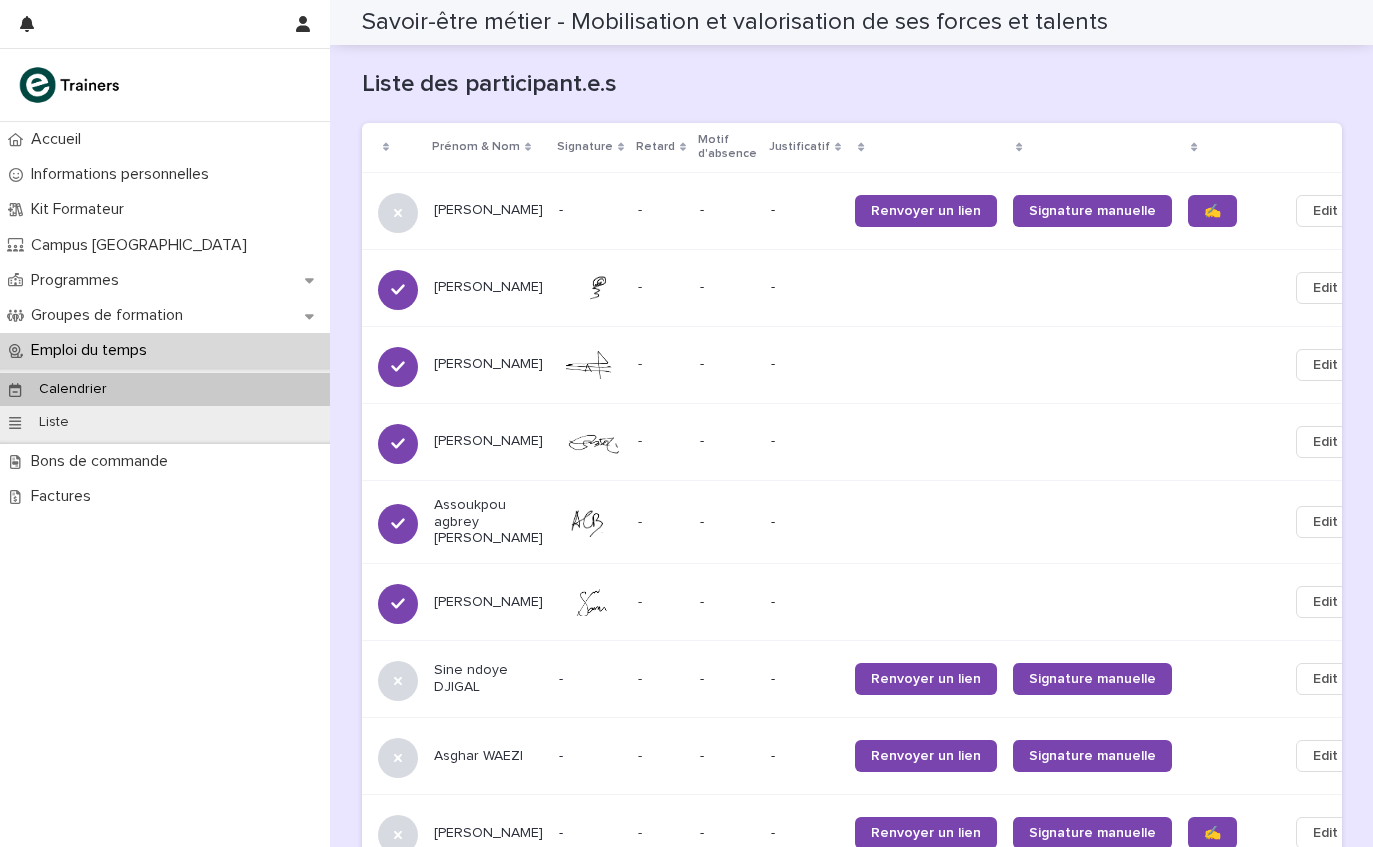
click at [1204, 204] on span "✍️" at bounding box center [1212, 211] width 17 height 14
